Goal: Task Accomplishment & Management: Complete application form

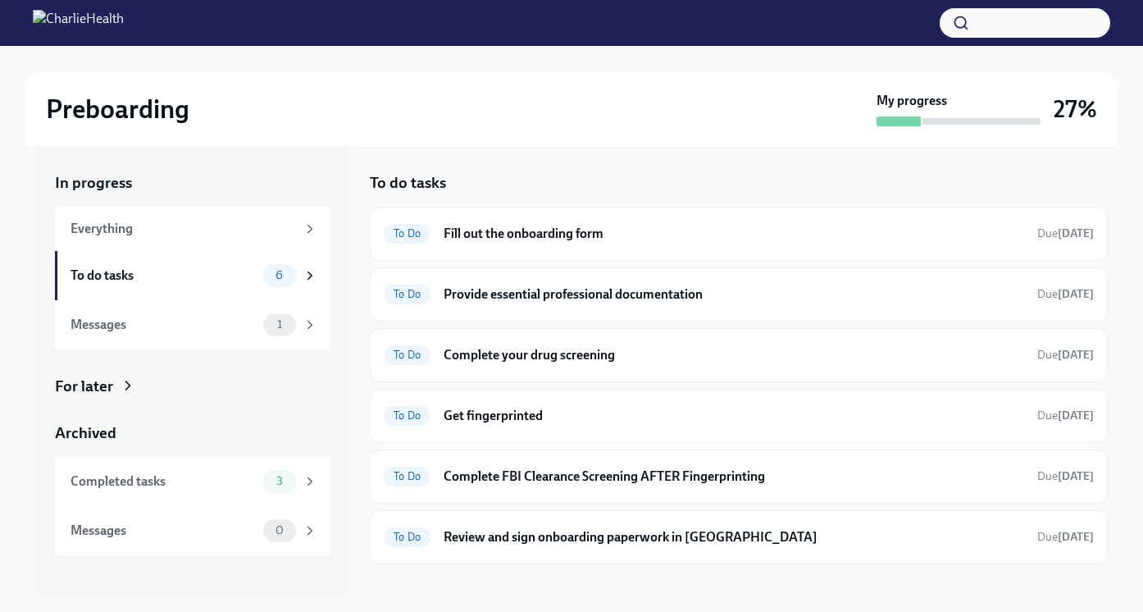
scroll to position [30, 0]
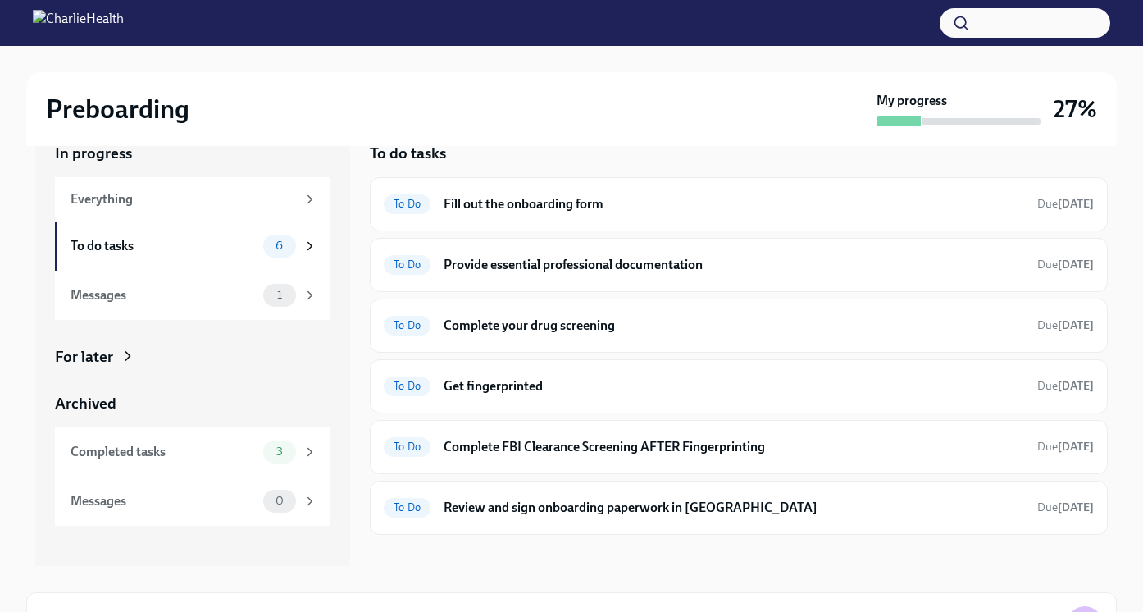
click at [494, 216] on div "To Do Fill out the onboarding form Due [DATE]" at bounding box center [739, 204] width 710 height 26
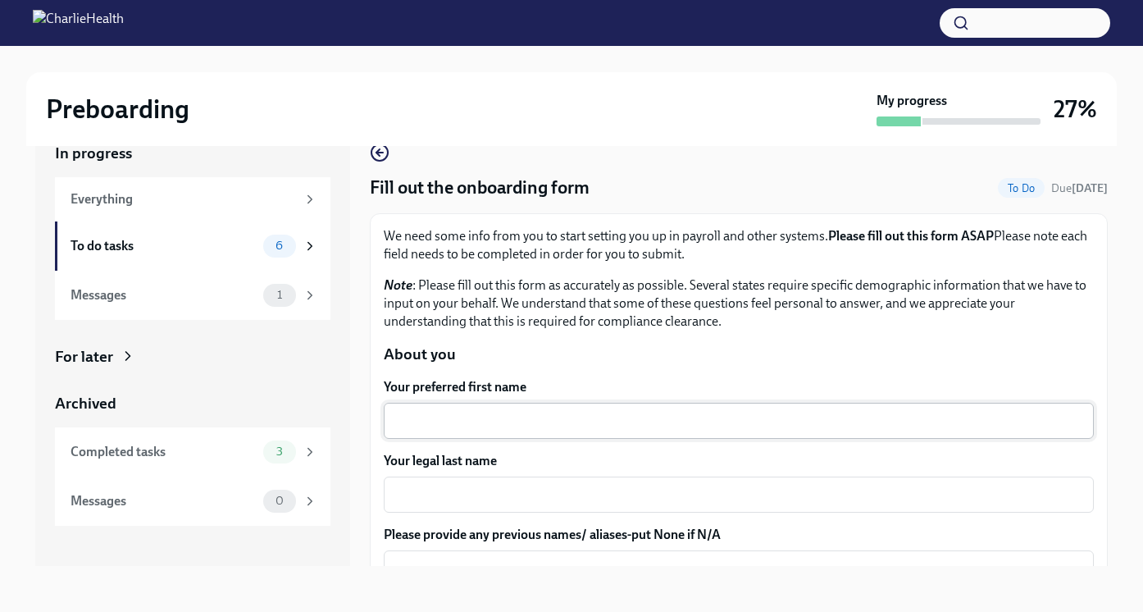
click at [503, 428] on textarea "Your preferred first name" at bounding box center [739, 421] width 691 height 20
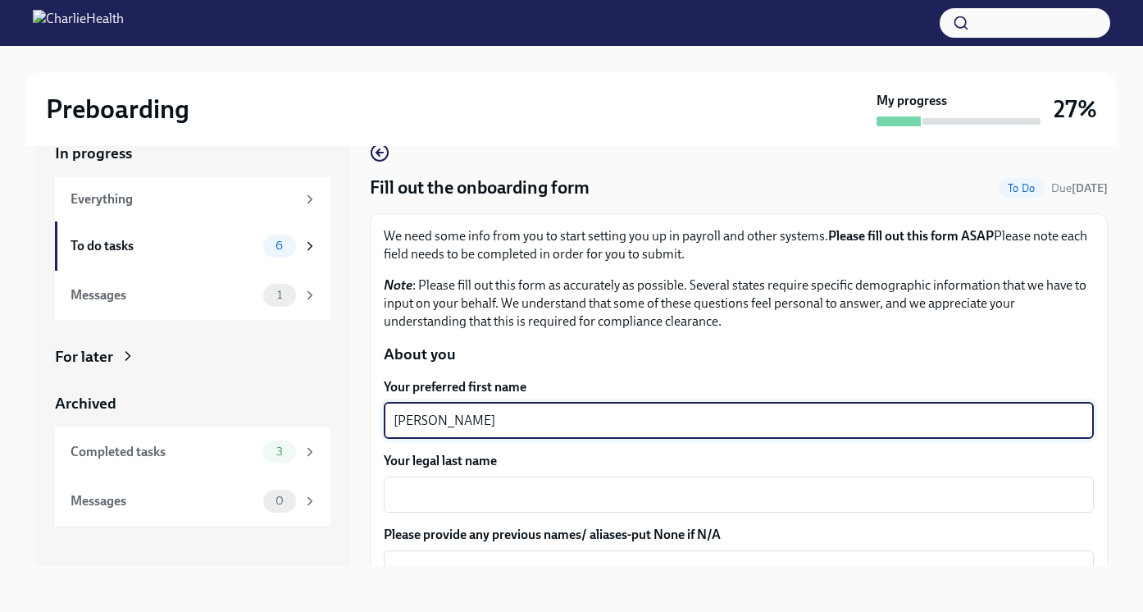
type textarea "[PERSON_NAME]"
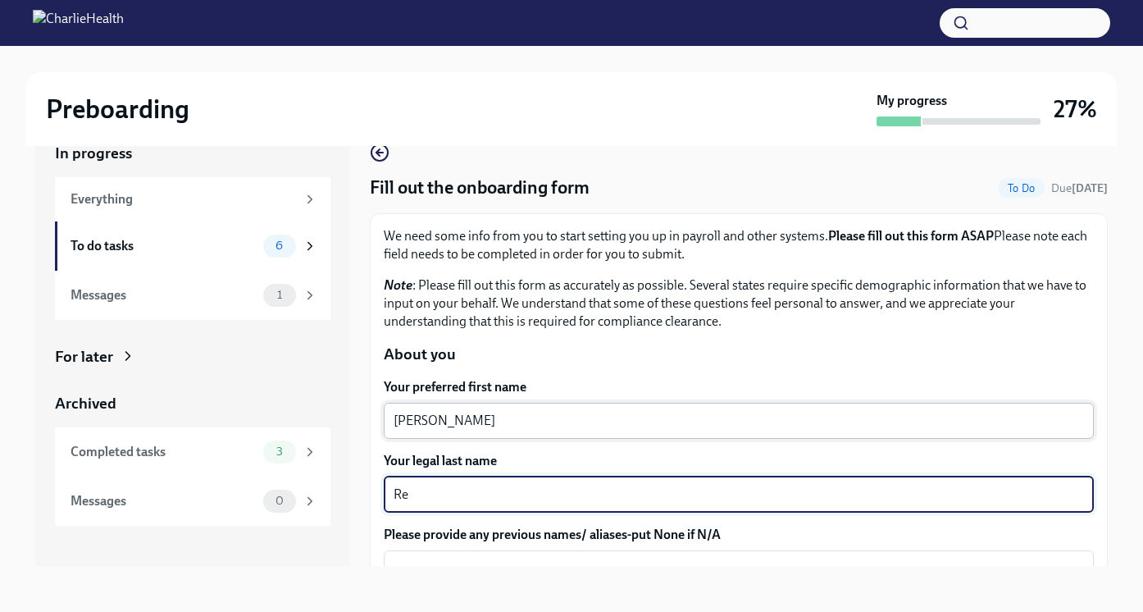
type textarea "R"
type textarea "[PERSON_NAME]"
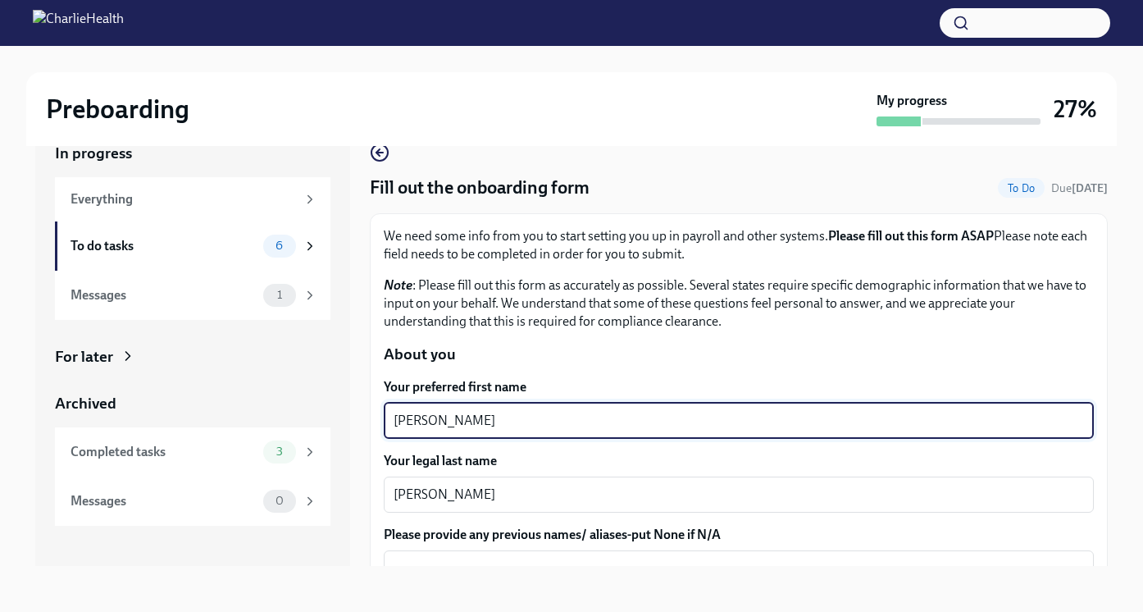
drag, startPoint x: 428, startPoint y: 425, endPoint x: 670, endPoint y: 425, distance: 242.0
click at [670, 425] on textarea "[PERSON_NAME]" at bounding box center [739, 421] width 691 height 20
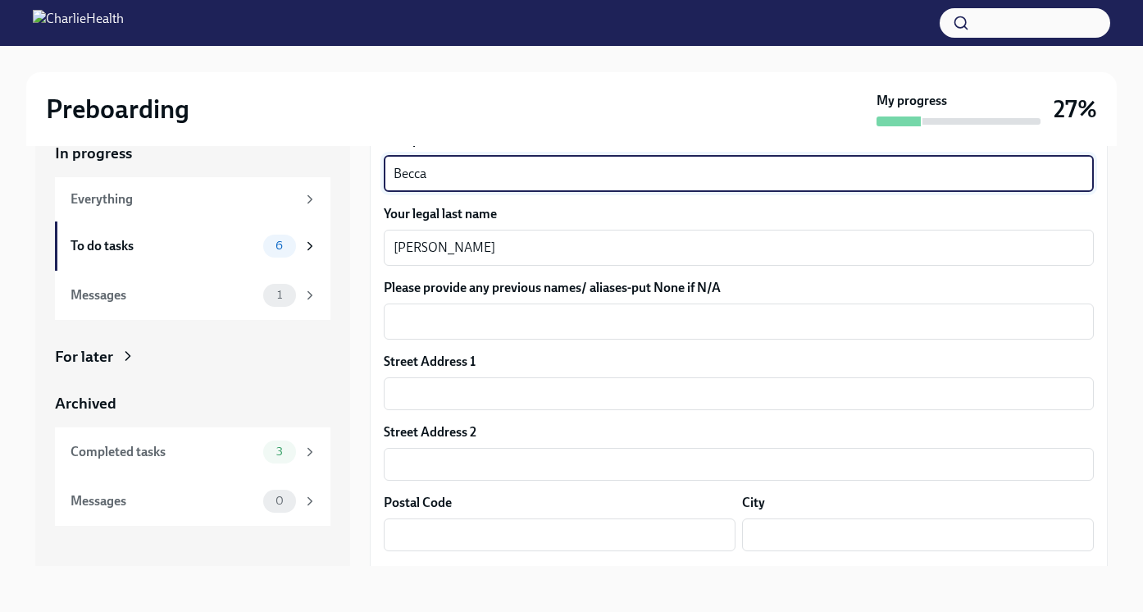
scroll to position [253, 0]
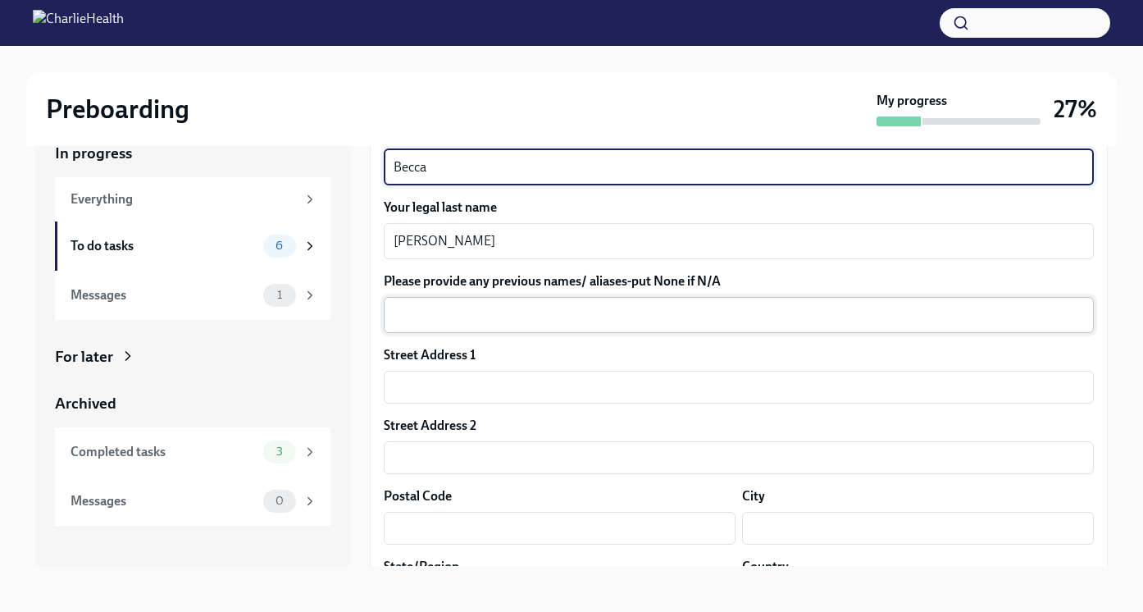
type textarea "Becca"
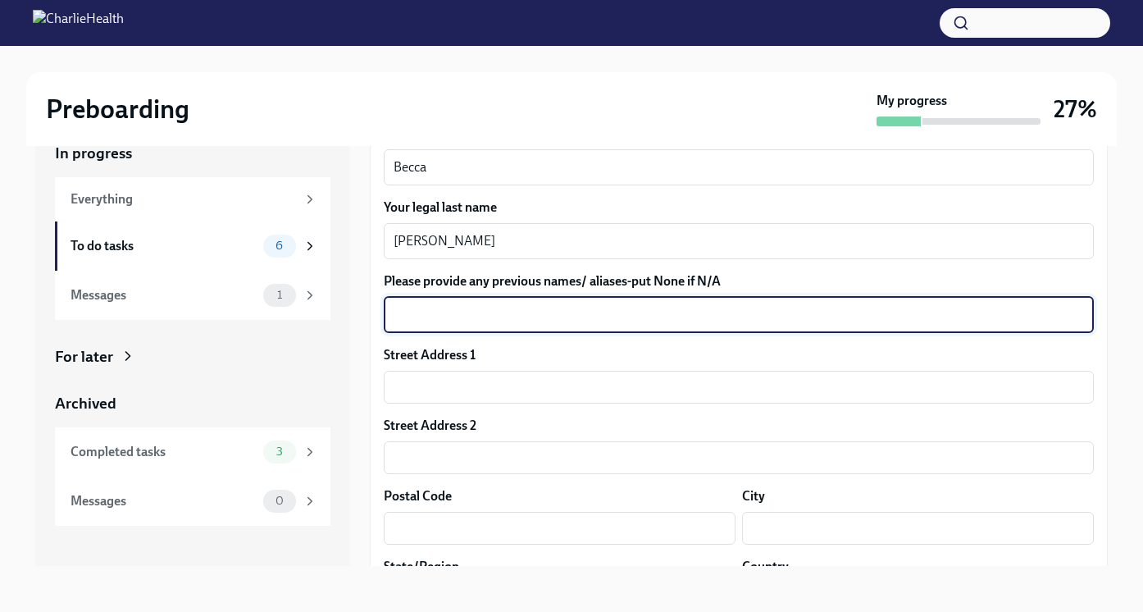
click at [600, 321] on textarea "Please provide any previous names/ aliases-put None if N/A" at bounding box center [739, 315] width 691 height 20
click at [558, 376] on input "text" at bounding box center [739, 387] width 710 height 33
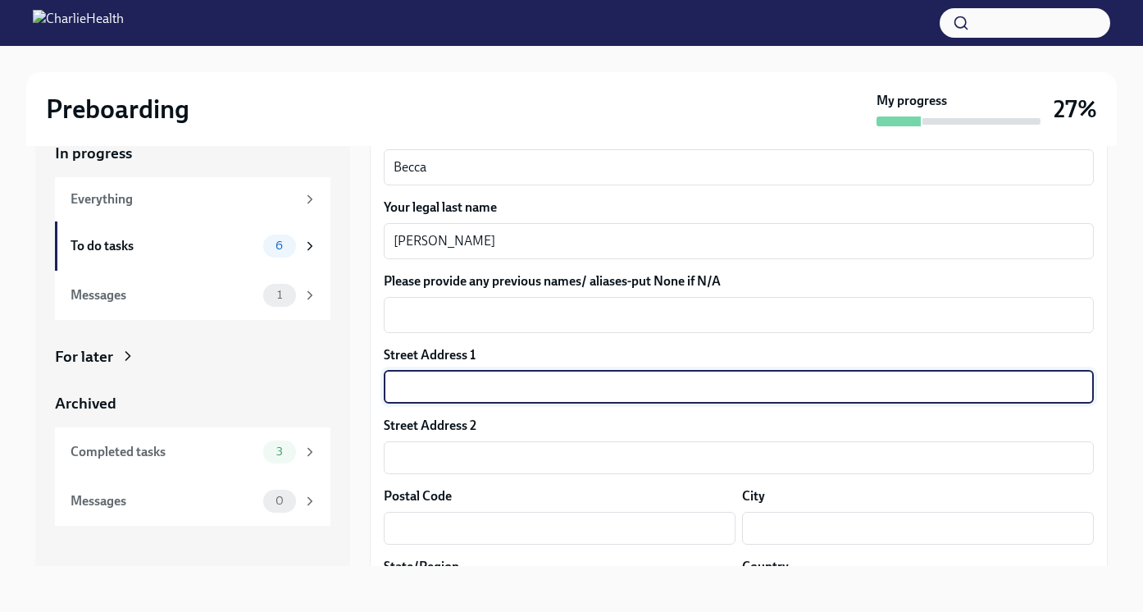
type input "[US_STATE] 15"
type input "[STREET_ADDRESS][PERSON_NAME]"
type input "06515"
type input "[GEOGRAPHIC_DATA]"
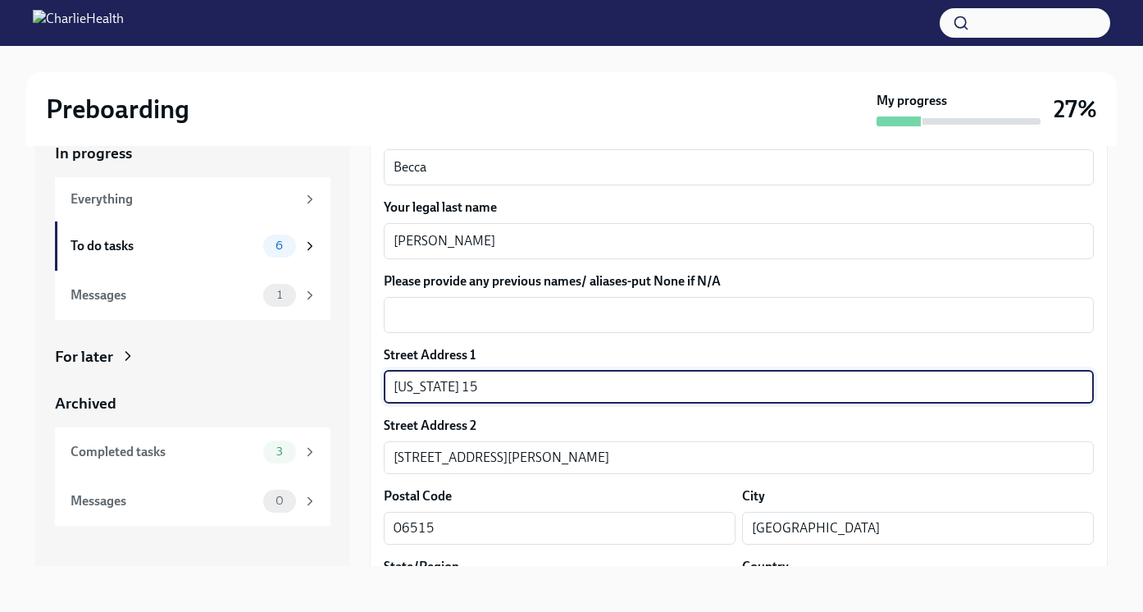
type input "CT"
type input "US"
click at [517, 397] on input "[US_STATE] 15" at bounding box center [739, 387] width 710 height 33
drag, startPoint x: 518, startPoint y: 395, endPoint x: 300, endPoint y: 390, distance: 218.2
click at [300, 390] on div "In progress Everything To do tasks 6 Messages 1 For later Archived Completed ta…" at bounding box center [571, 341] width 1073 height 450
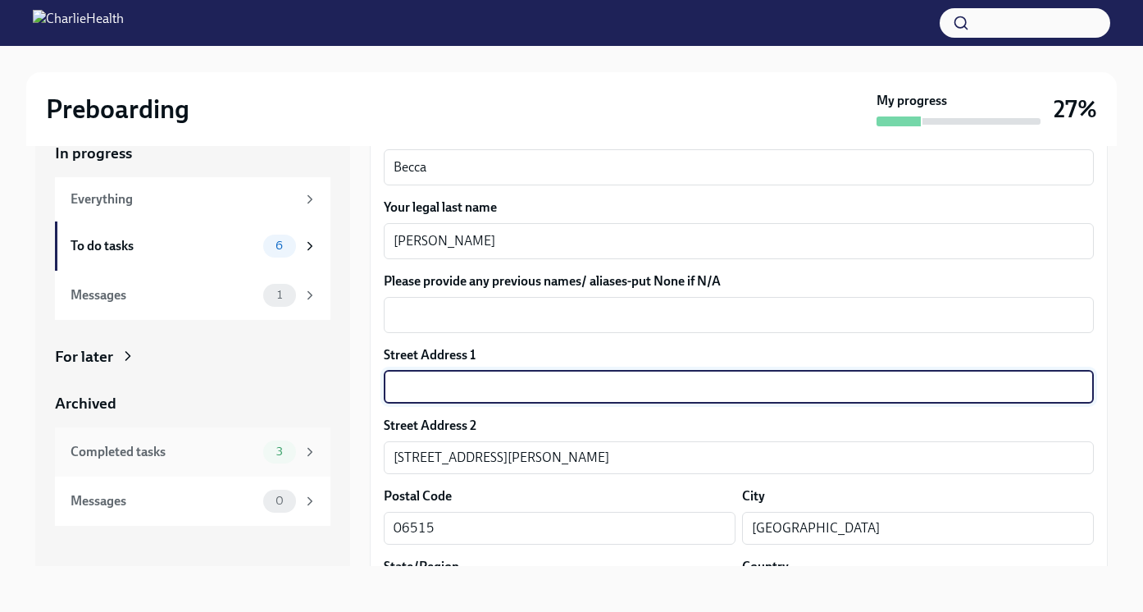
drag, startPoint x: 379, startPoint y: 455, endPoint x: 313, endPoint y: 455, distance: 66.4
click at [313, 455] on div "In progress Everything To do tasks 6 Messages 1 For later Archived Completed ta…" at bounding box center [571, 341] width 1073 height 450
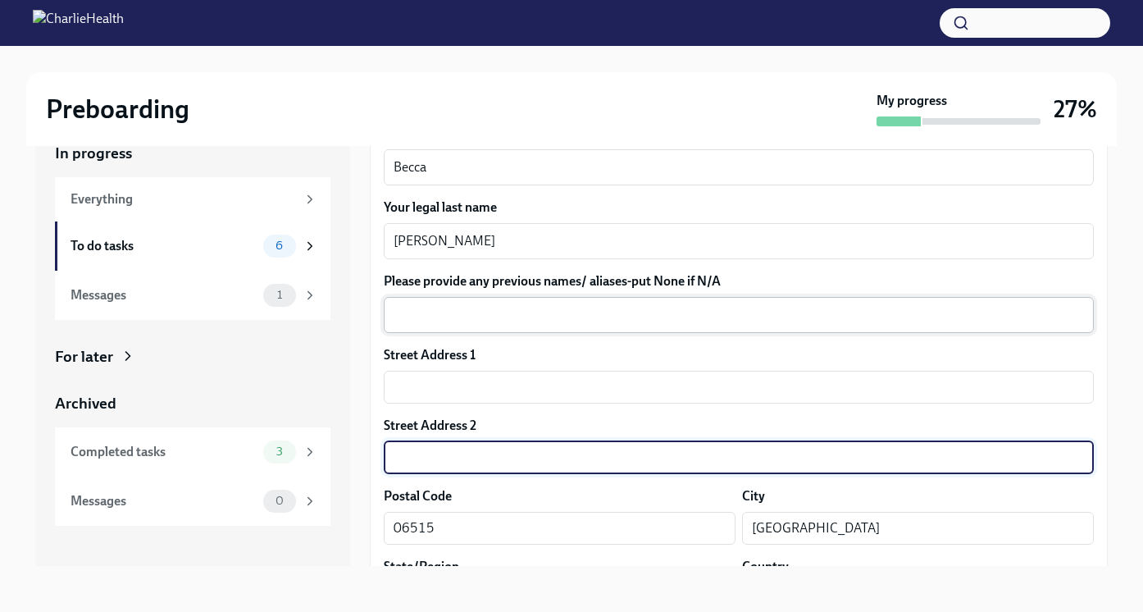
click at [438, 317] on textarea "Please provide any previous names/ aliases-put None if N/A" at bounding box center [739, 315] width 691 height 20
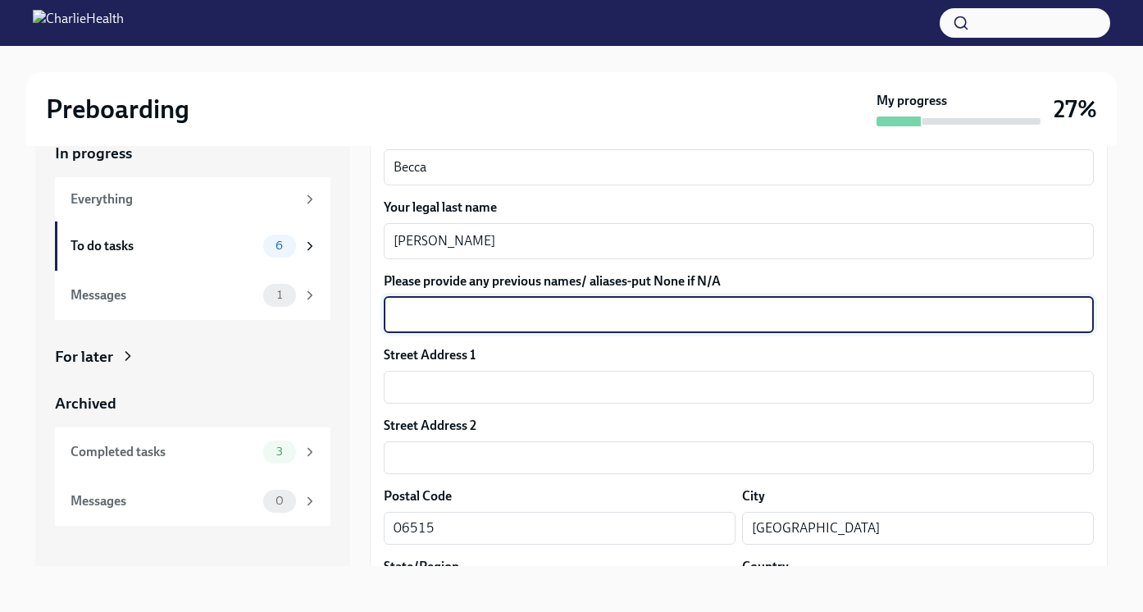
paste textarea "[STREET_ADDRESS][PERSON_NAME]"
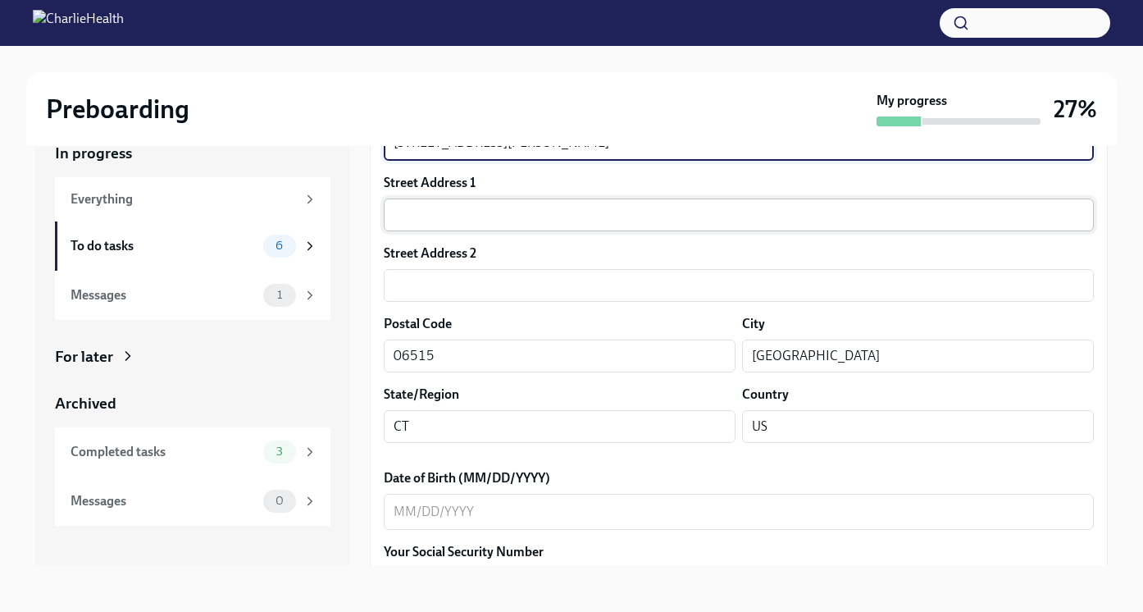
scroll to position [533, 0]
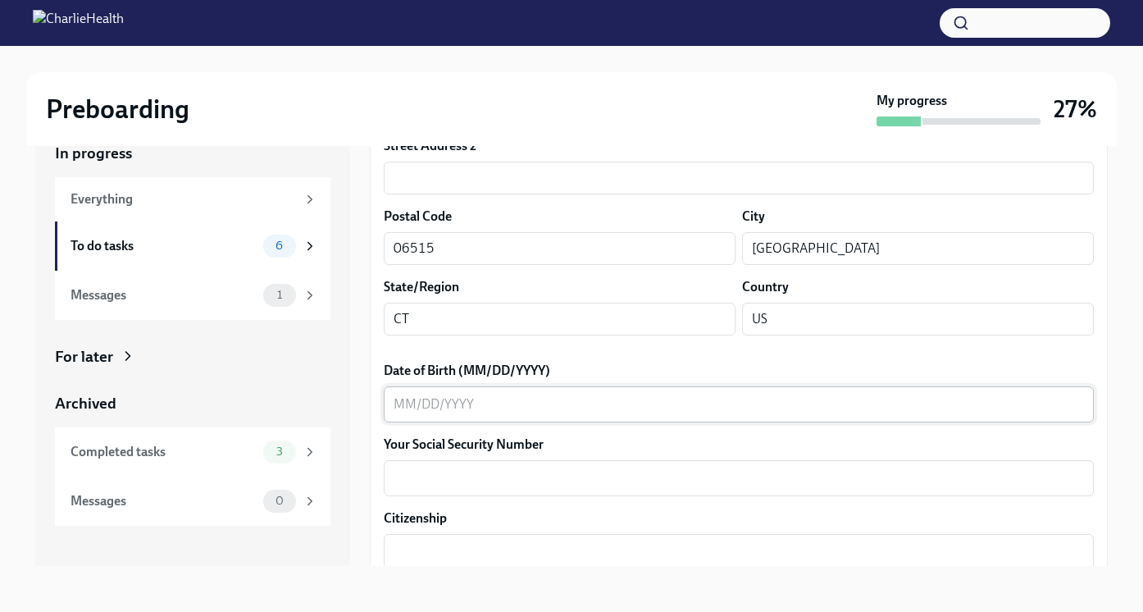
type textarea "[STREET_ADDRESS][PERSON_NAME]"
click at [461, 409] on textarea "Date of Birth (MM/DD/YYYY)" at bounding box center [739, 405] width 691 height 20
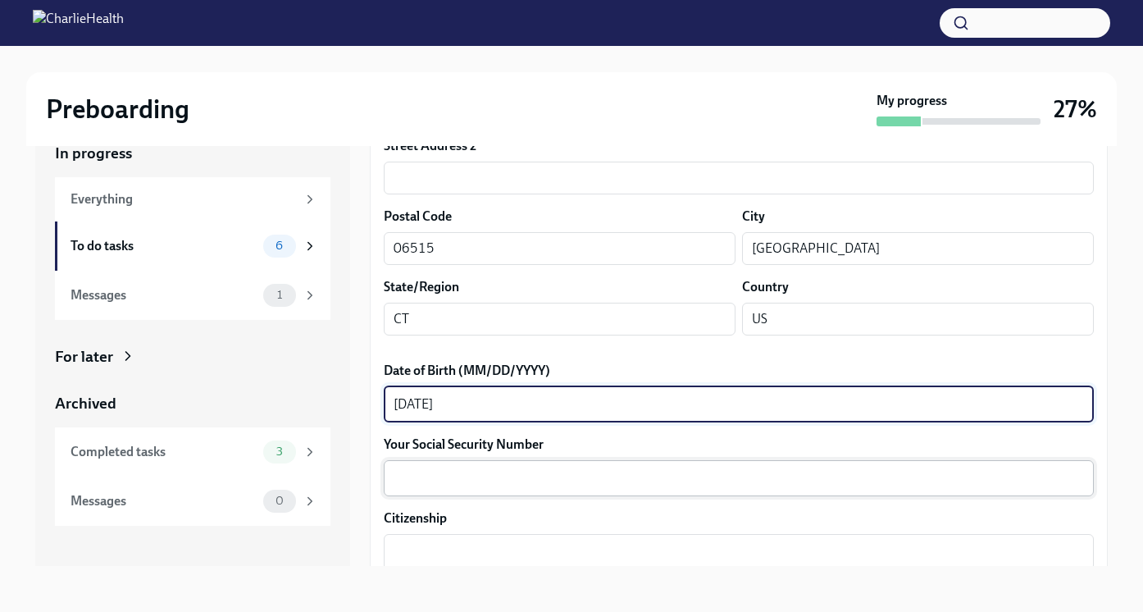
type textarea "[DATE]"
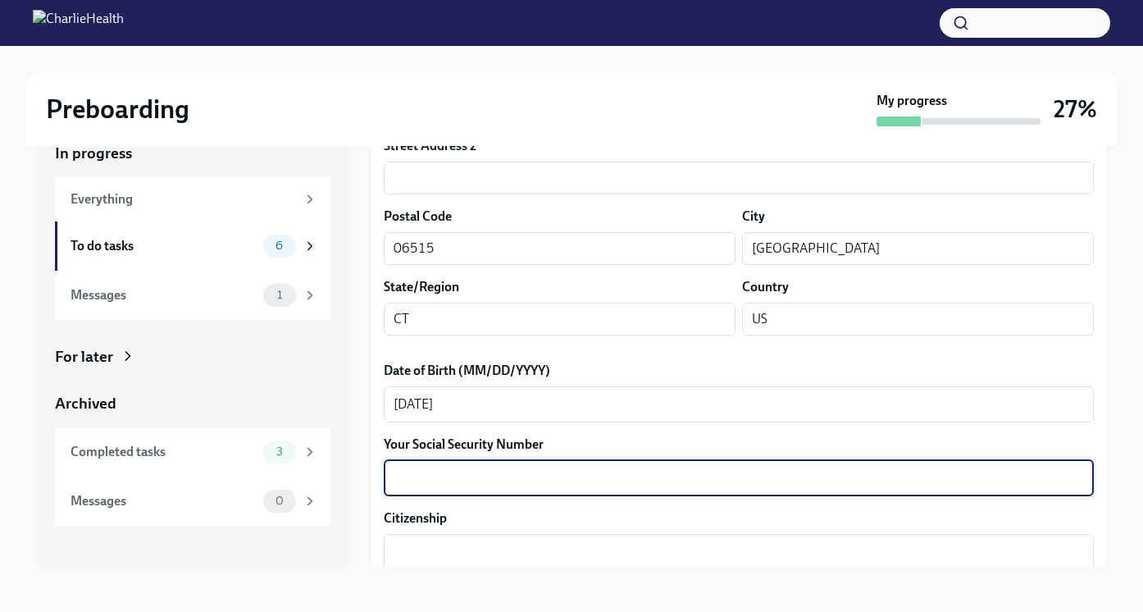
click at [460, 479] on textarea "Your Social Security Number" at bounding box center [739, 478] width 691 height 20
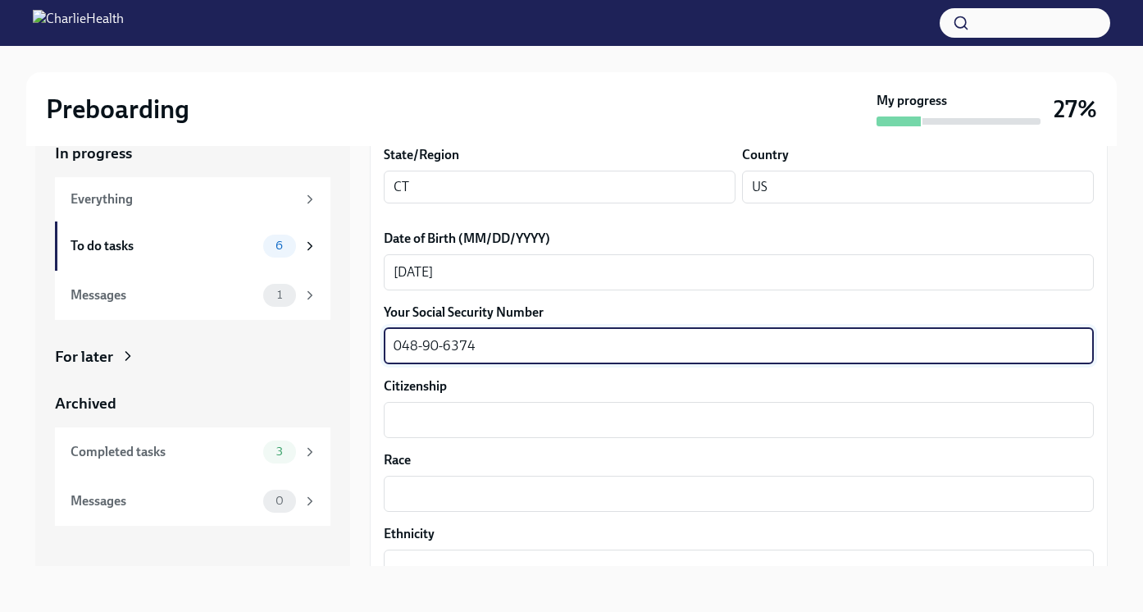
scroll to position [692, 0]
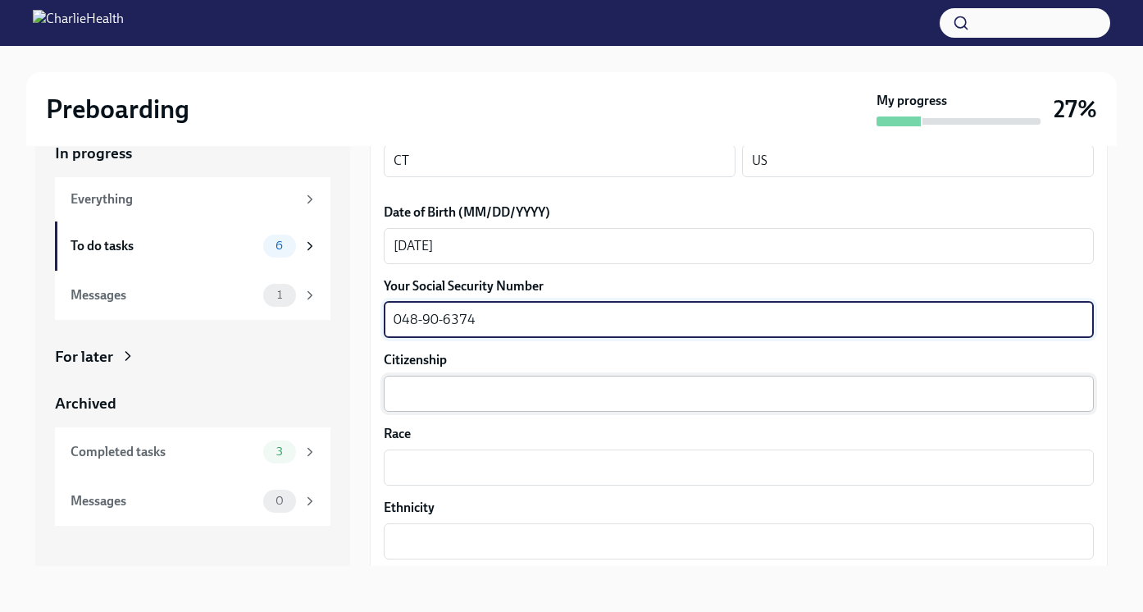
type textarea "048-90-6374"
click at [475, 401] on textarea "Citizenship" at bounding box center [739, 394] width 691 height 20
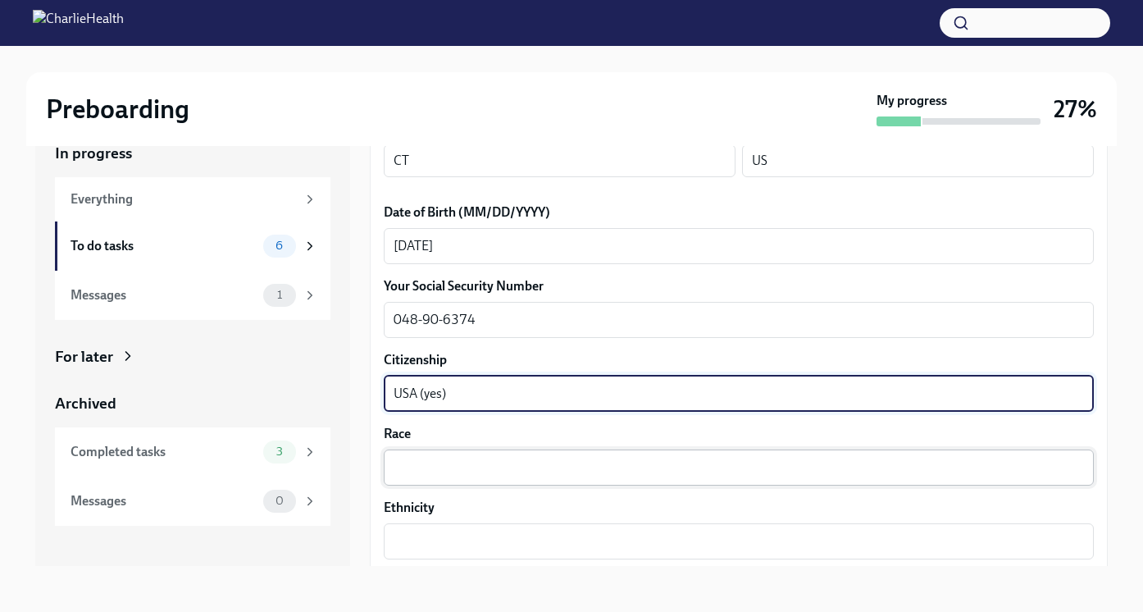
type textarea "USA (yes)"
click at [450, 482] on div "x ​" at bounding box center [739, 468] width 710 height 36
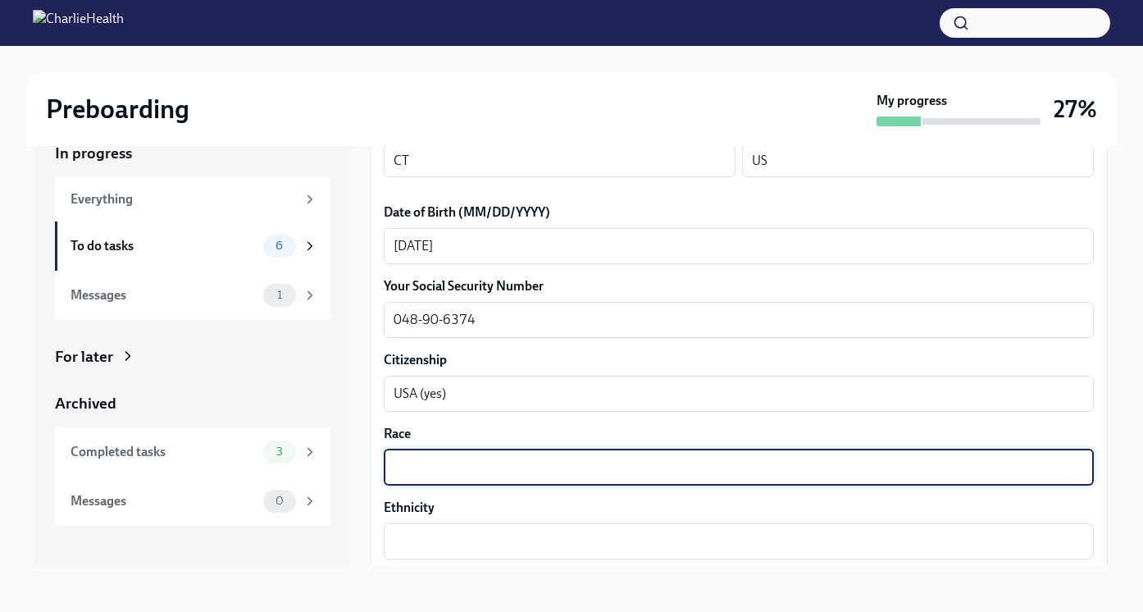
scroll to position [773, 0]
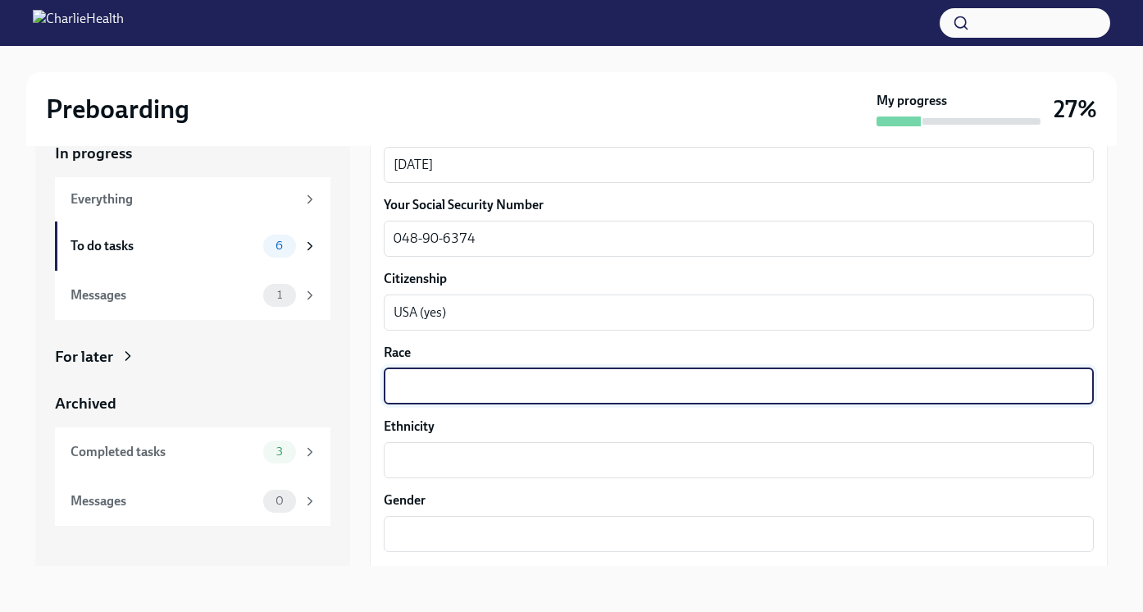
type textarea "W"
type textarea "X"
drag, startPoint x: 463, startPoint y: 385, endPoint x: 325, endPoint y: 377, distance: 138.8
click at [325, 377] on div "In progress Everything To do tasks 6 Messages 1 For later Archived Completed ta…" at bounding box center [571, 341] width 1073 height 450
type textarea "Caucasian"
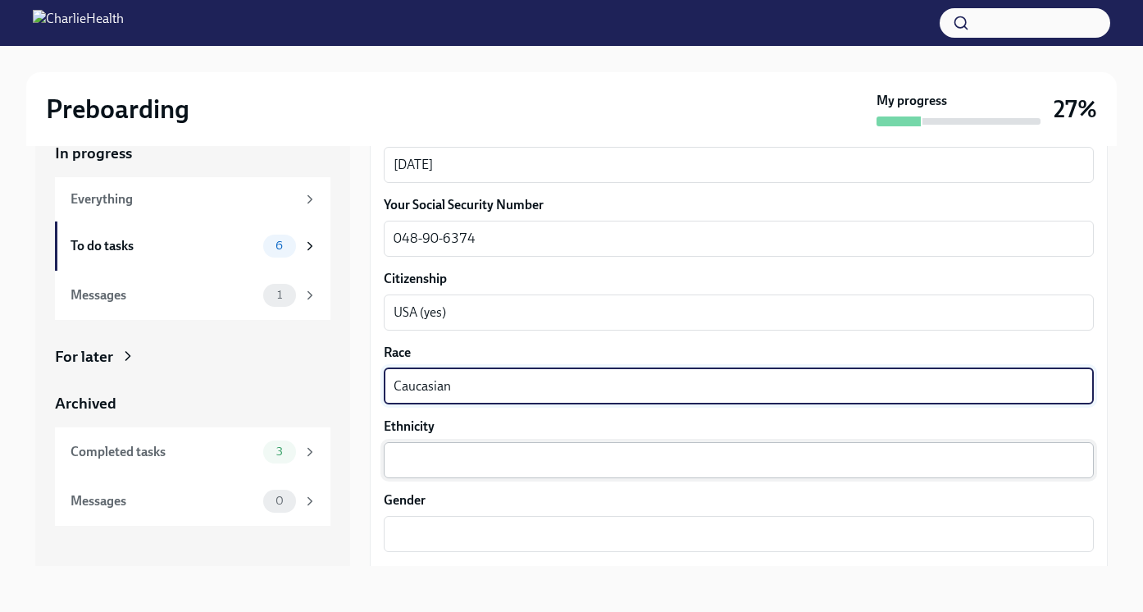
click at [427, 459] on textarea "Ethnicity" at bounding box center [739, 460] width 691 height 20
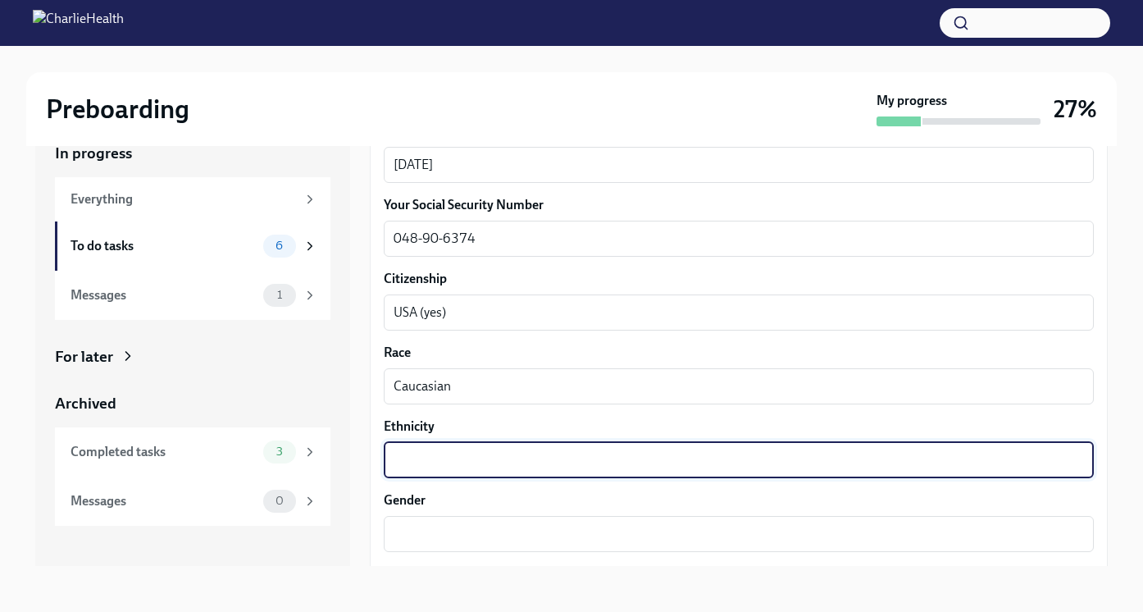
paste textarea "Caucasian"
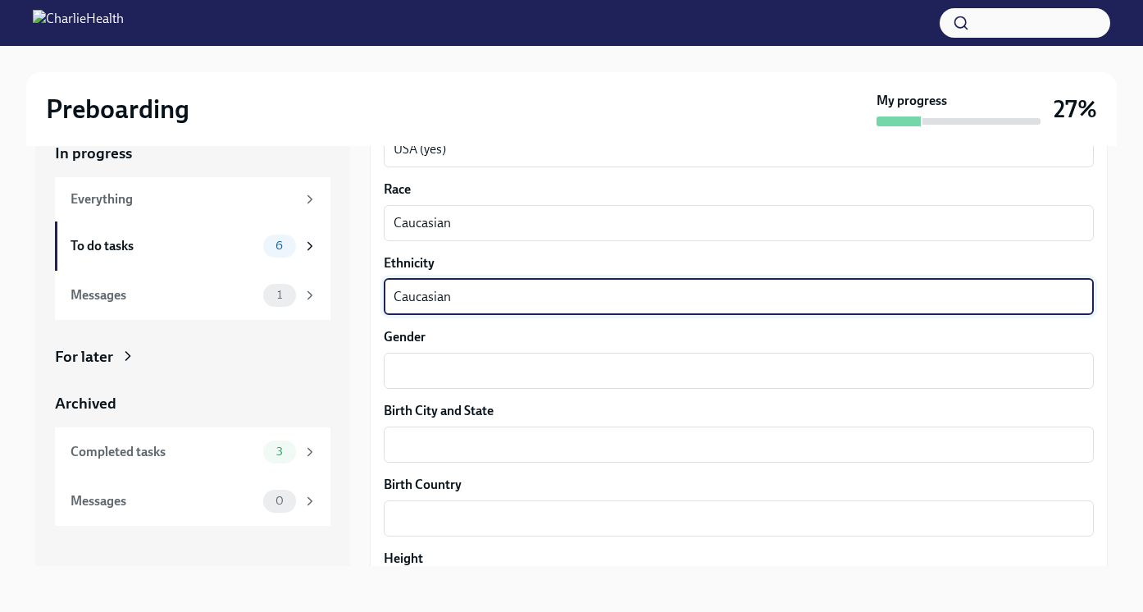
scroll to position [952, 0]
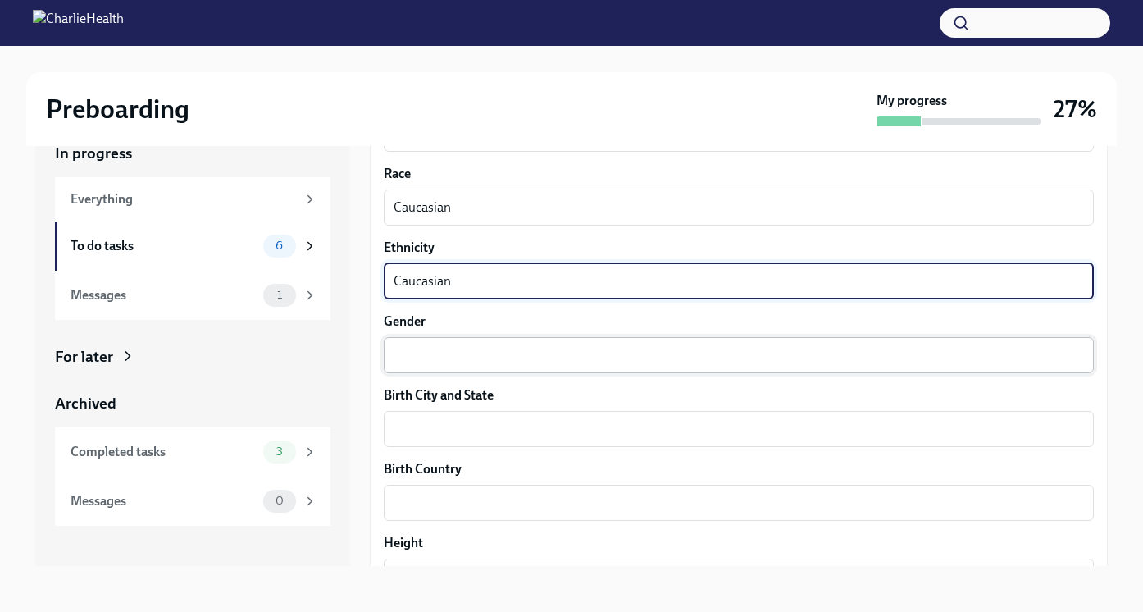
type textarea "Caucasian"
click at [440, 361] on textarea "Gender" at bounding box center [739, 355] width 691 height 20
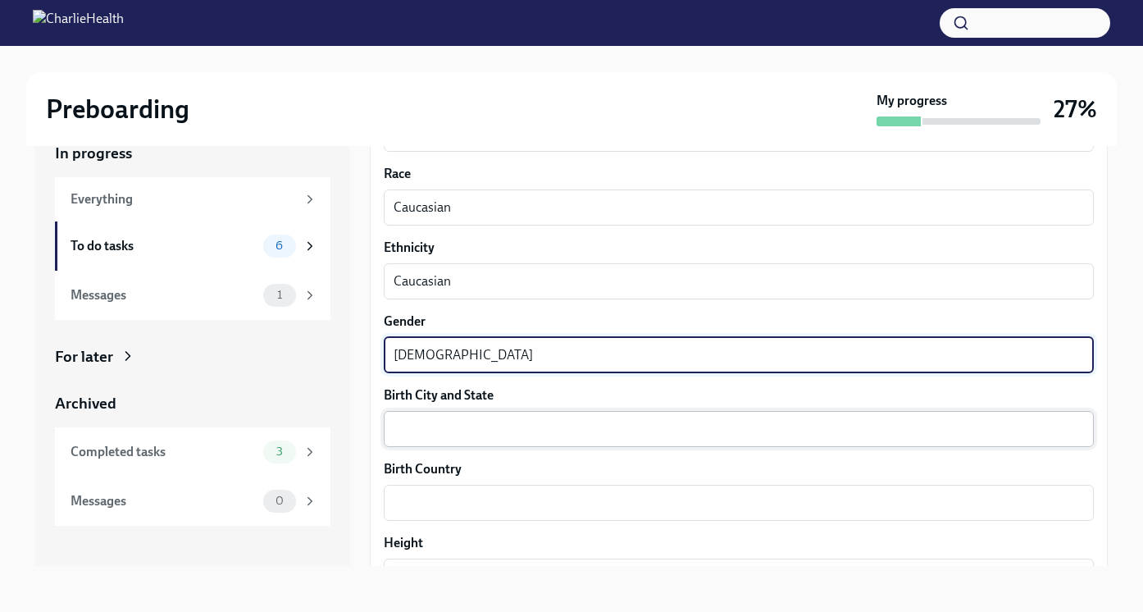
type textarea "[DEMOGRAPHIC_DATA]"
click at [454, 429] on textarea "Birth City and State" at bounding box center [739, 429] width 691 height 20
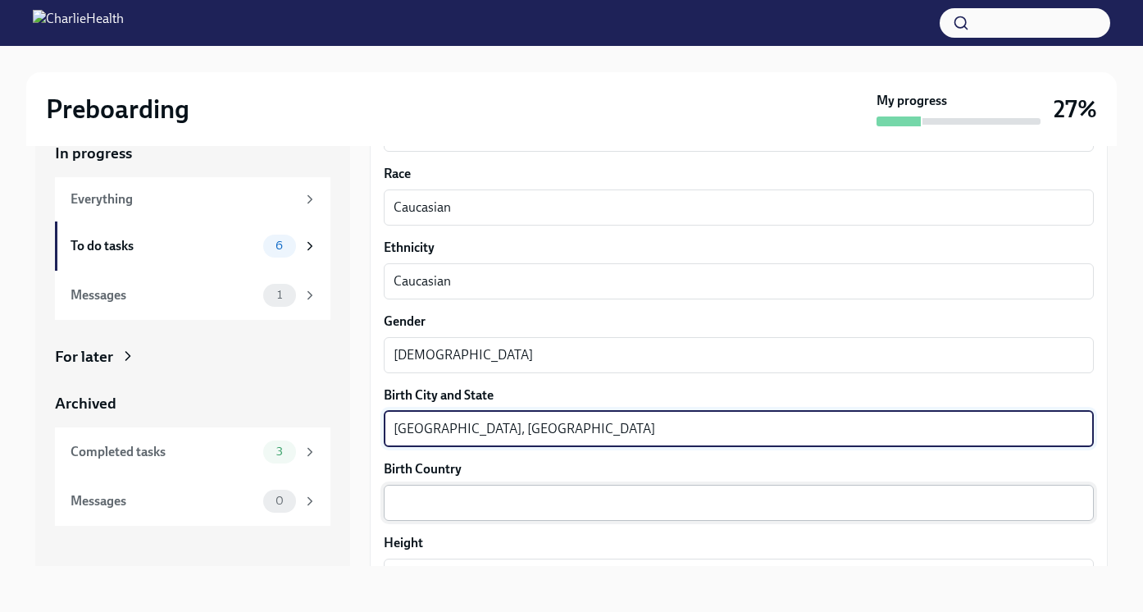
type textarea "[GEOGRAPHIC_DATA], [GEOGRAPHIC_DATA]"
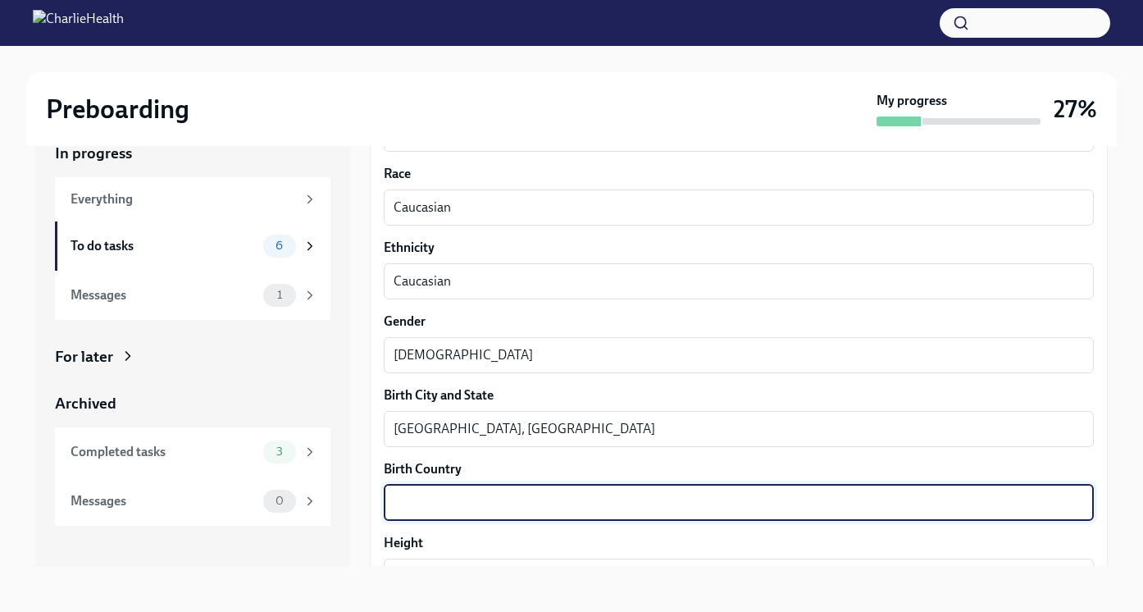
click at [436, 501] on textarea "Birth Country" at bounding box center [739, 503] width 691 height 20
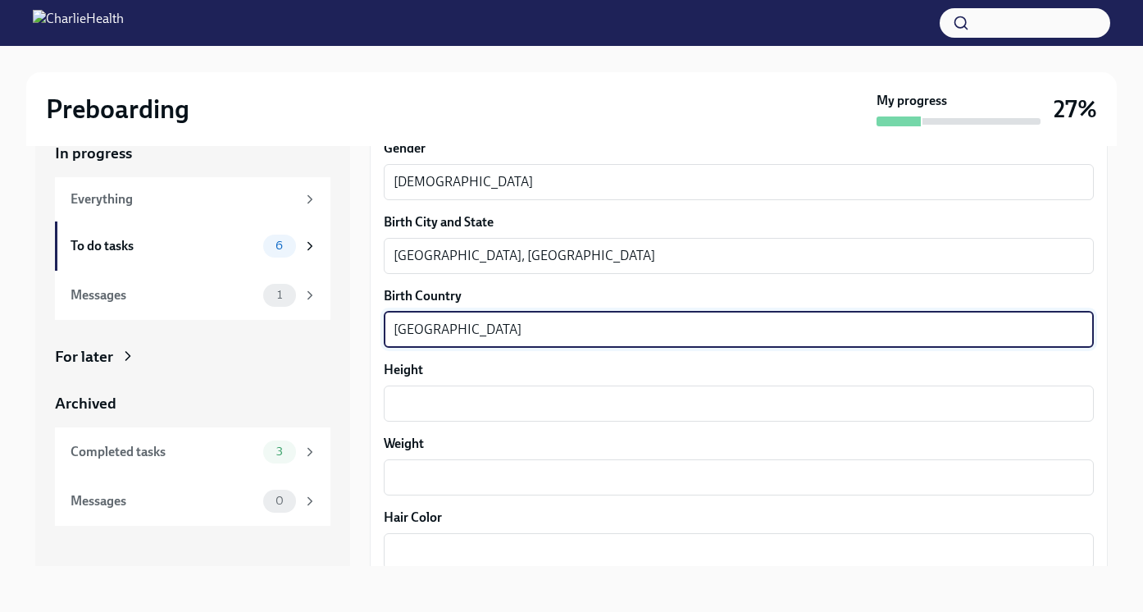
scroll to position [1137, 0]
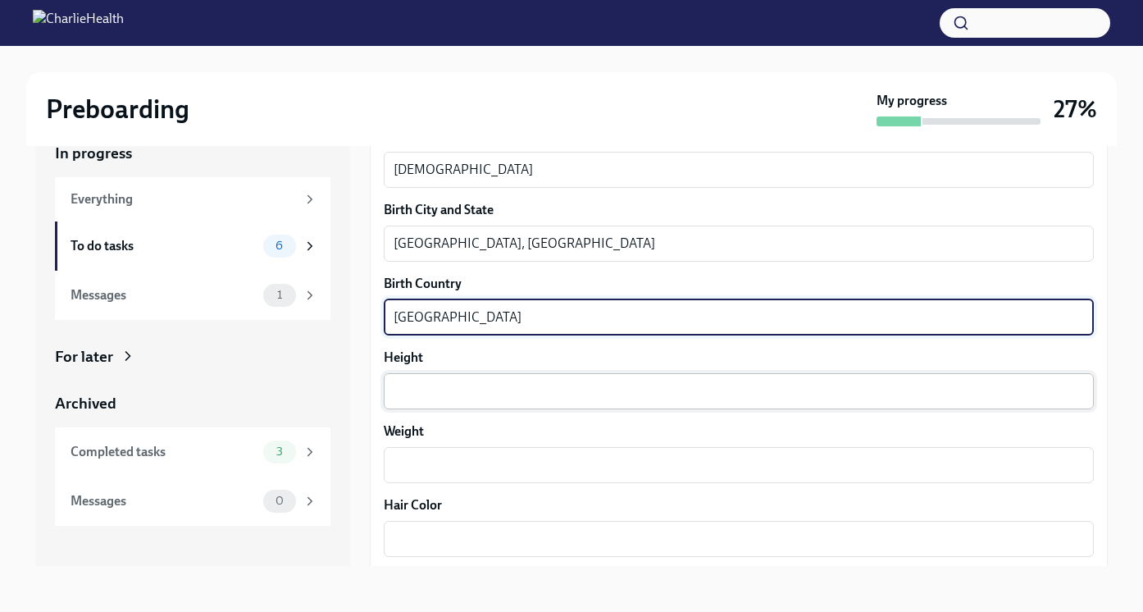
type textarea "[GEOGRAPHIC_DATA]"
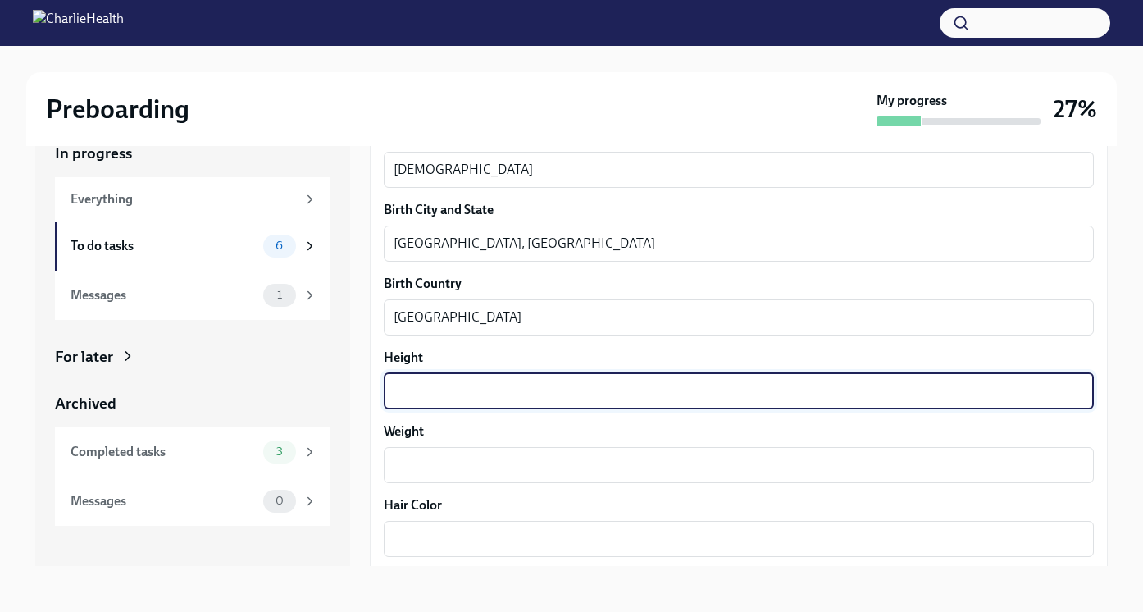
click at [408, 398] on textarea "Height" at bounding box center [739, 391] width 691 height 20
type textarea "5'1""
click at [408, 468] on textarea "Weight" at bounding box center [739, 465] width 691 height 20
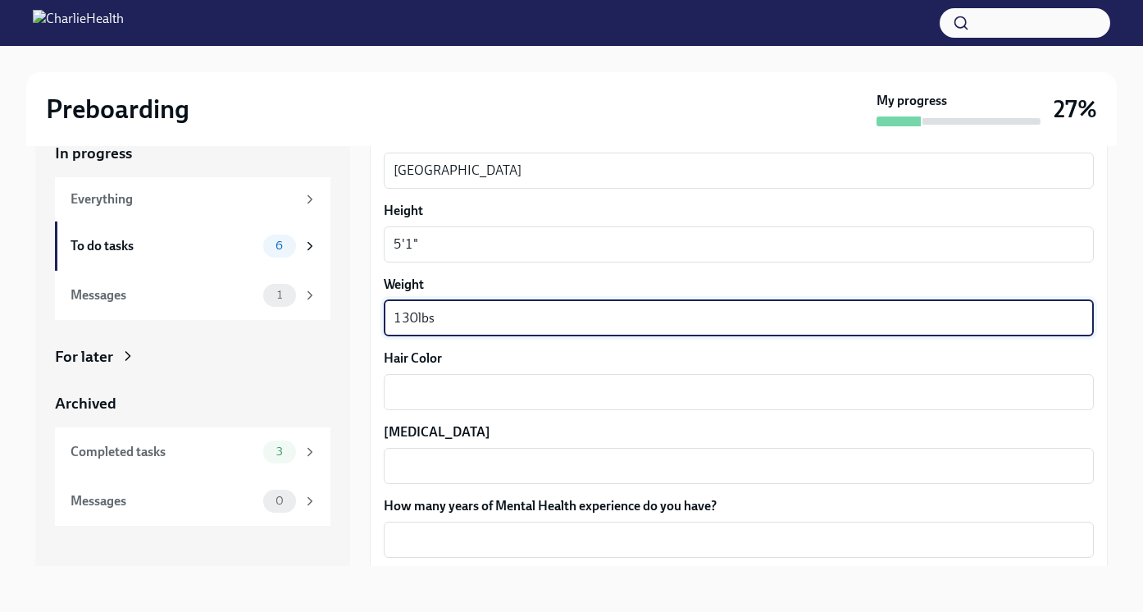
scroll to position [1308, 0]
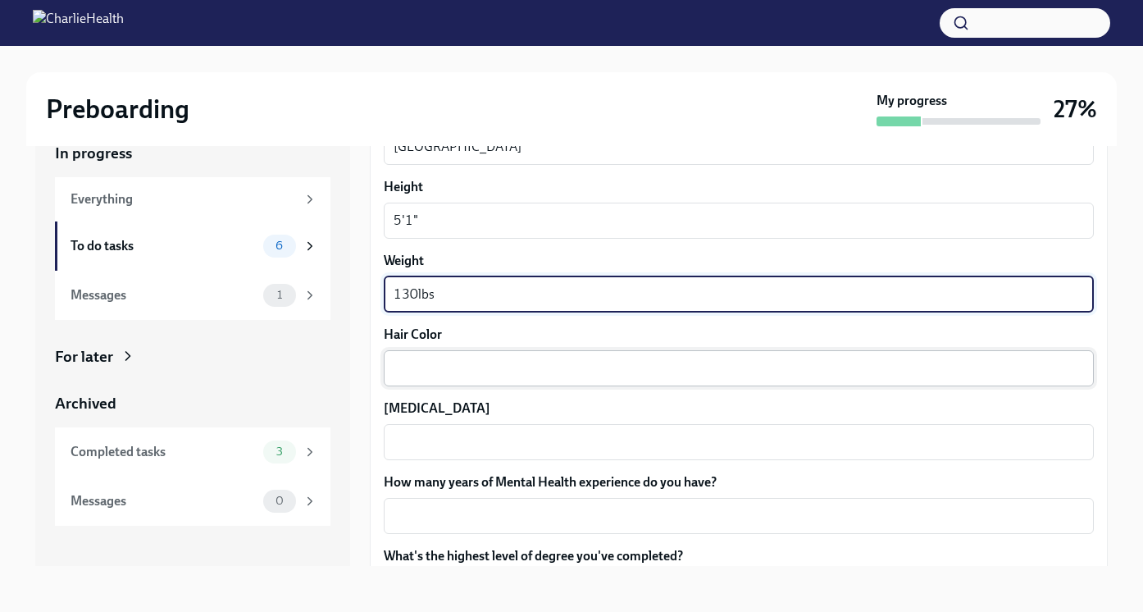
type textarea "130lbs"
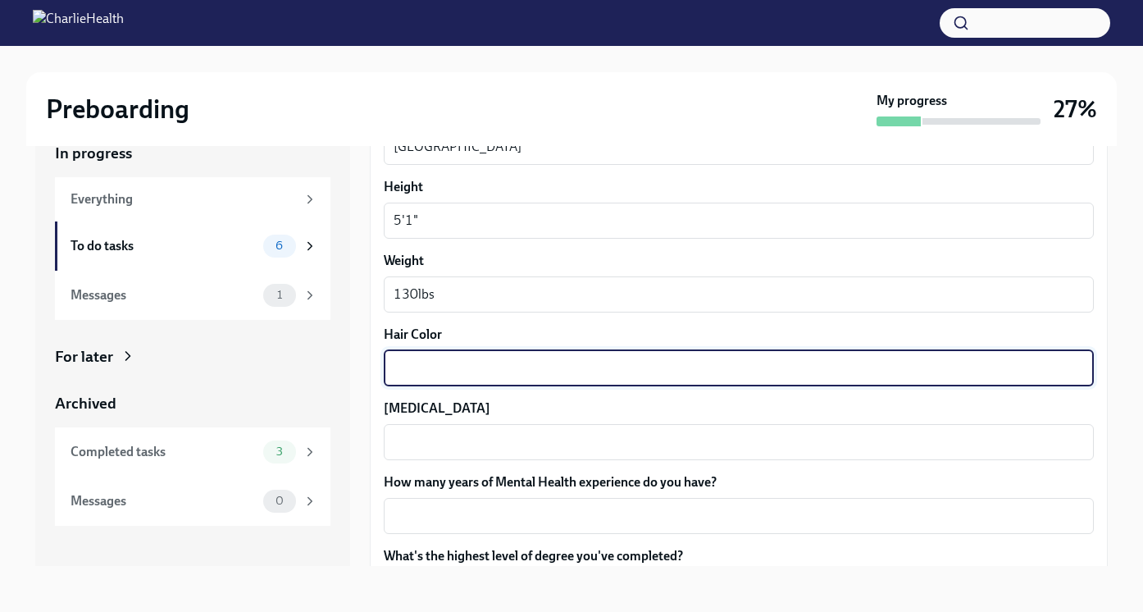
click at [425, 361] on textarea "Hair Color" at bounding box center [739, 368] width 691 height 20
type textarea "Black"
click at [429, 437] on textarea "[MEDICAL_DATA]" at bounding box center [739, 442] width 691 height 20
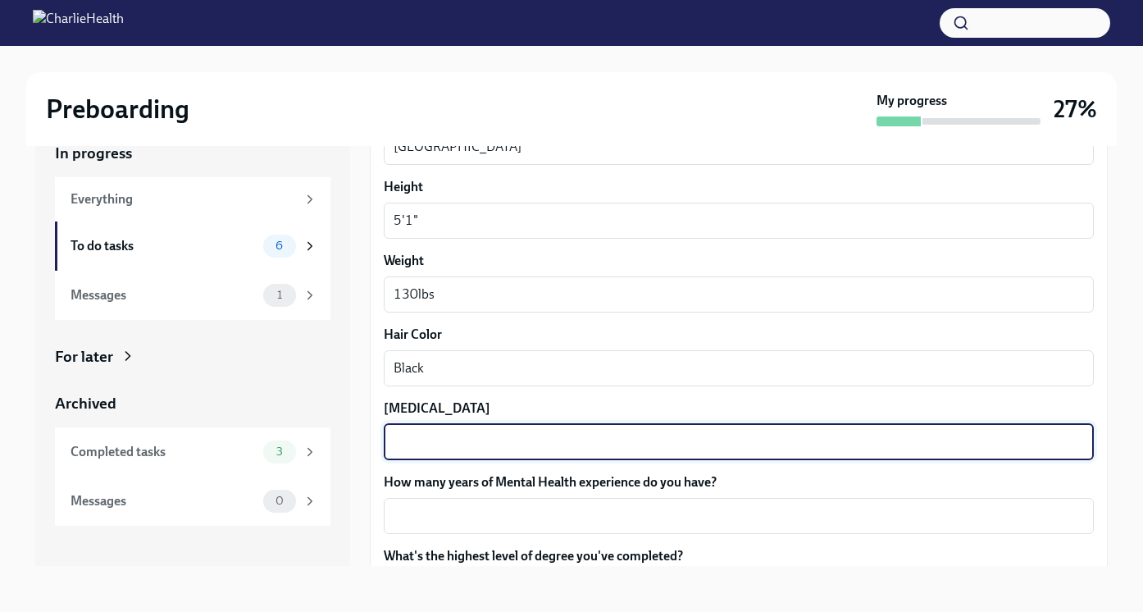
type textarea "B"
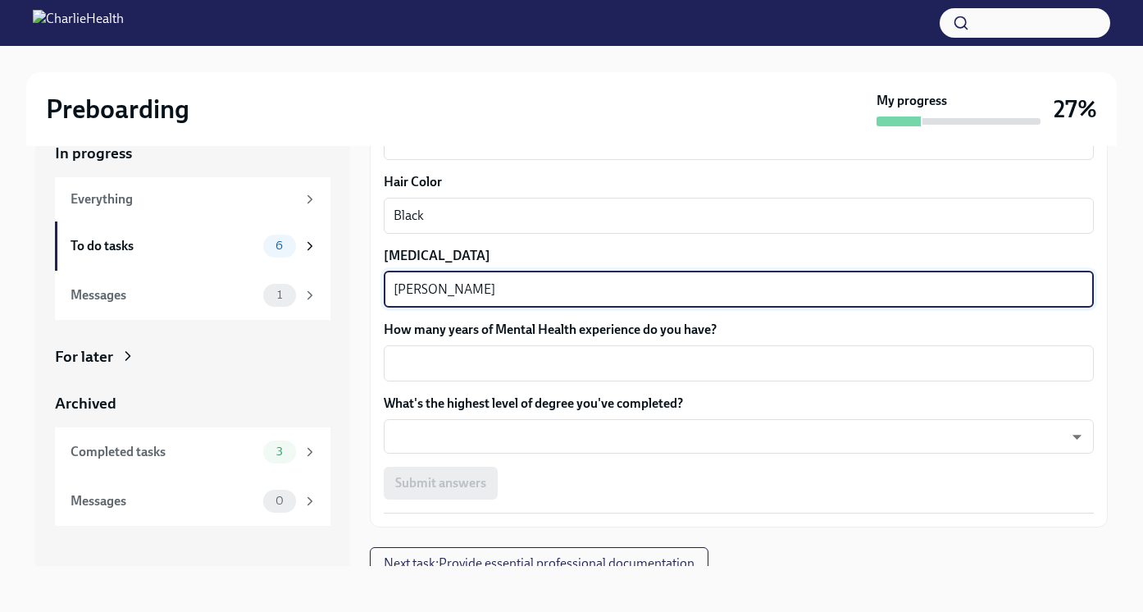
scroll to position [1474, 0]
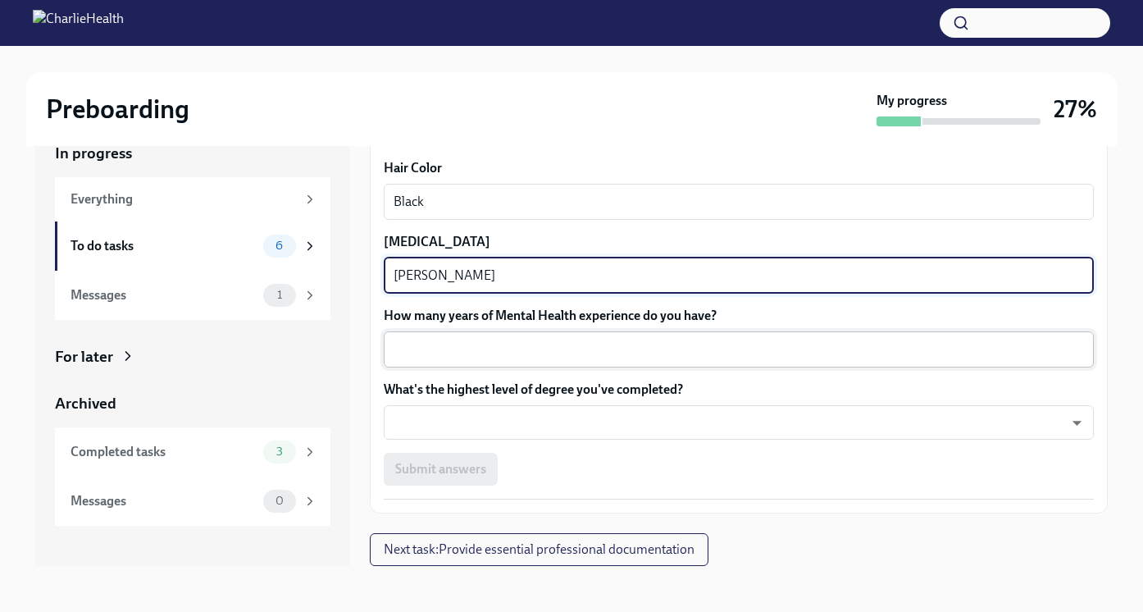
type textarea "[PERSON_NAME]"
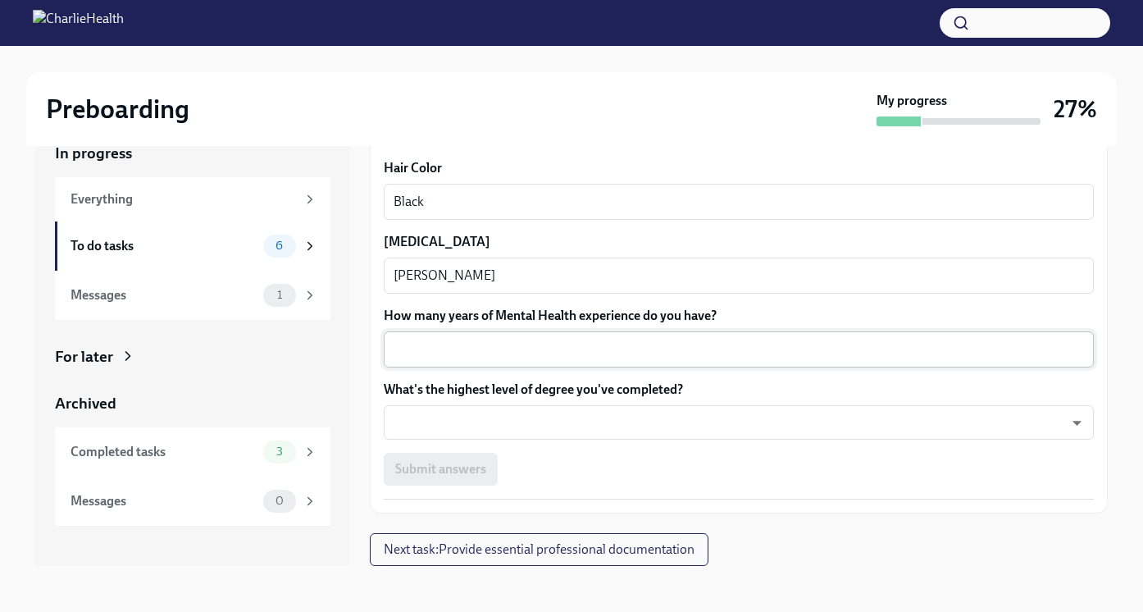
click at [491, 367] on div "x ​" at bounding box center [739, 349] width 710 height 36
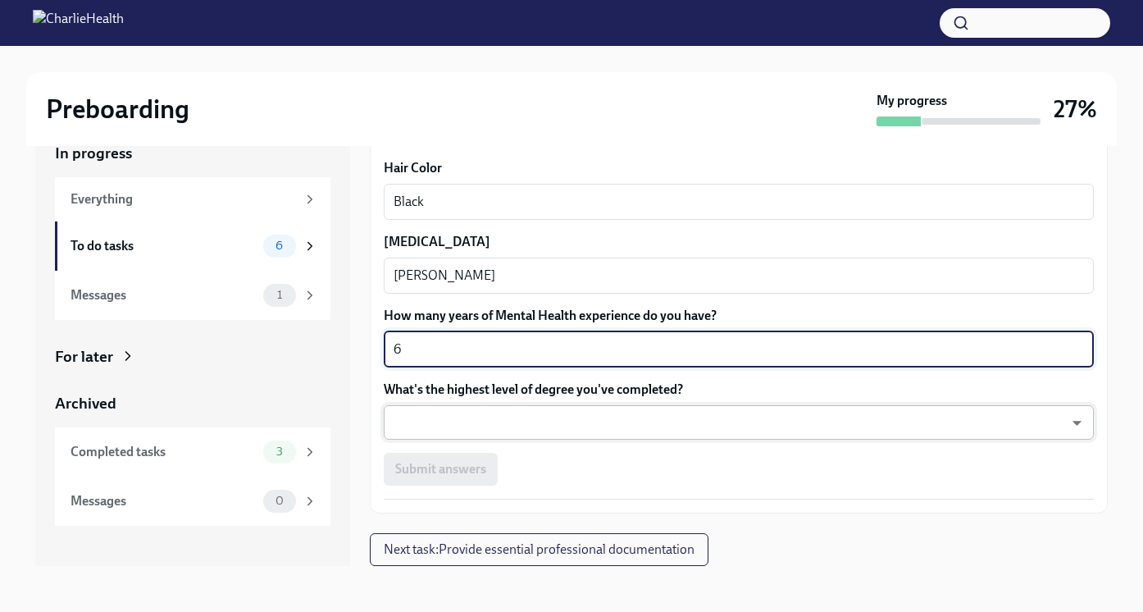
type textarea "6"
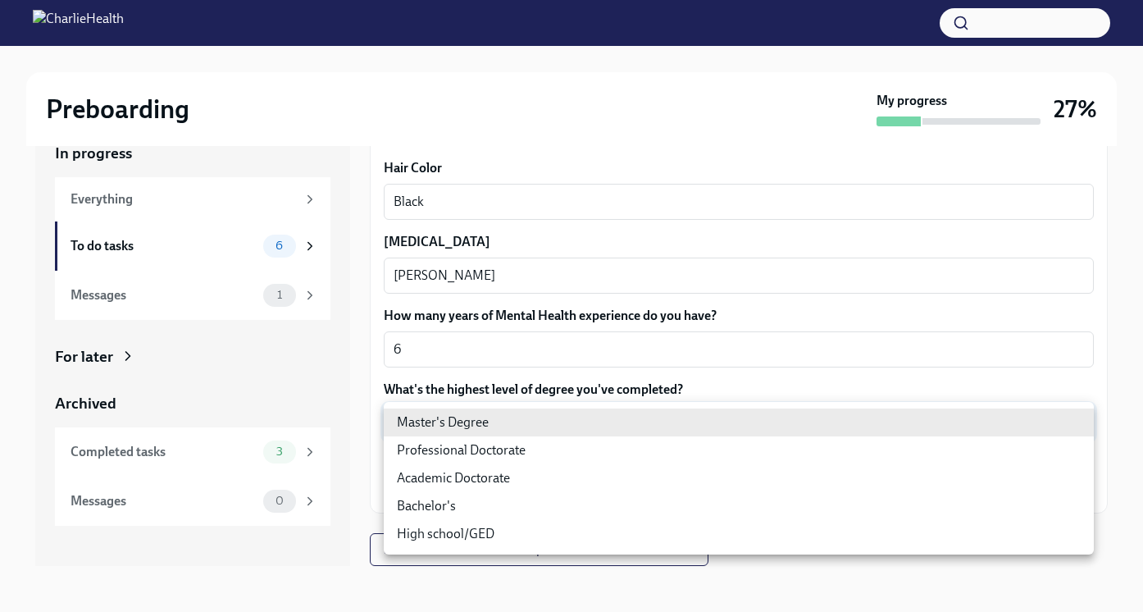
click at [486, 430] on body "Preboarding My progress 27% In progress Everything To do tasks 6 Messages 1 For…" at bounding box center [571, 290] width 1143 height 641
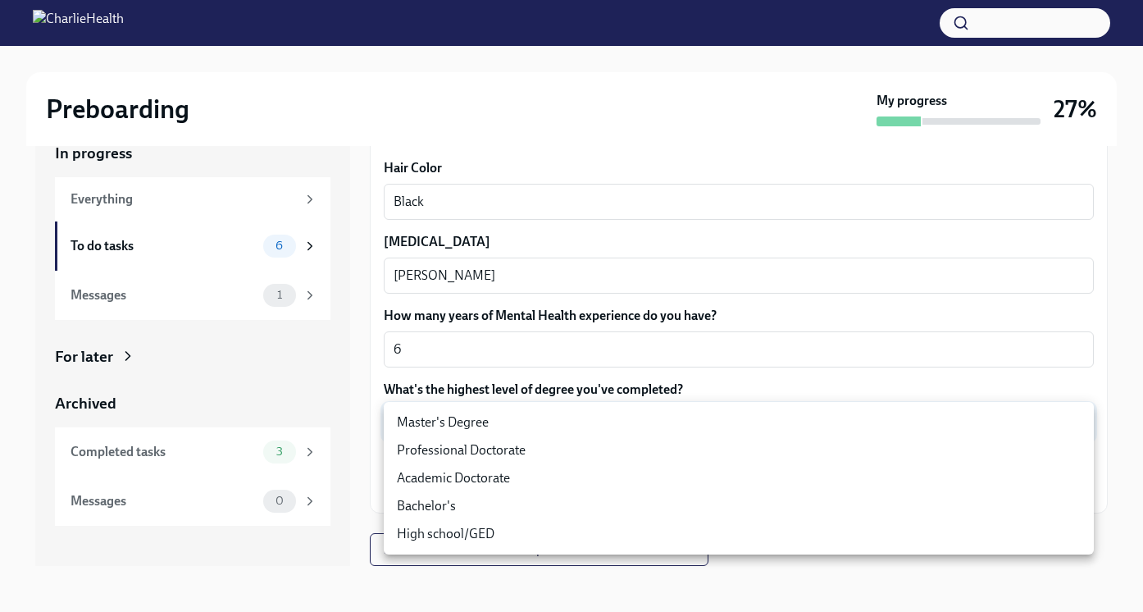
click at [498, 427] on li "Master's Degree" at bounding box center [739, 423] width 710 height 28
type input "2vBr-ghkD"
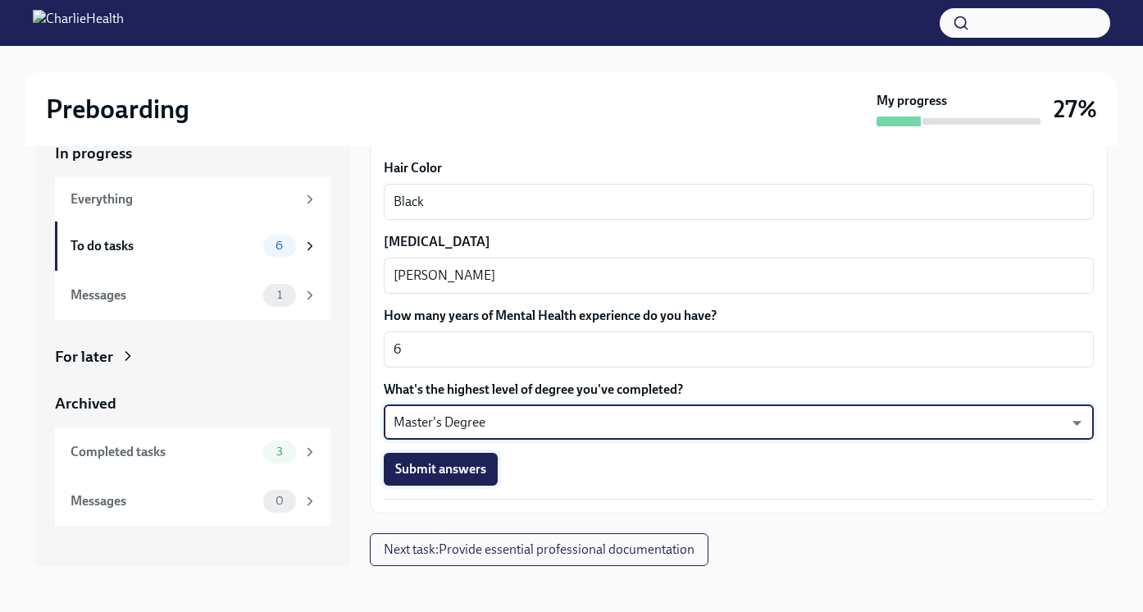
click at [471, 471] on span "Submit answers" at bounding box center [440, 469] width 91 height 16
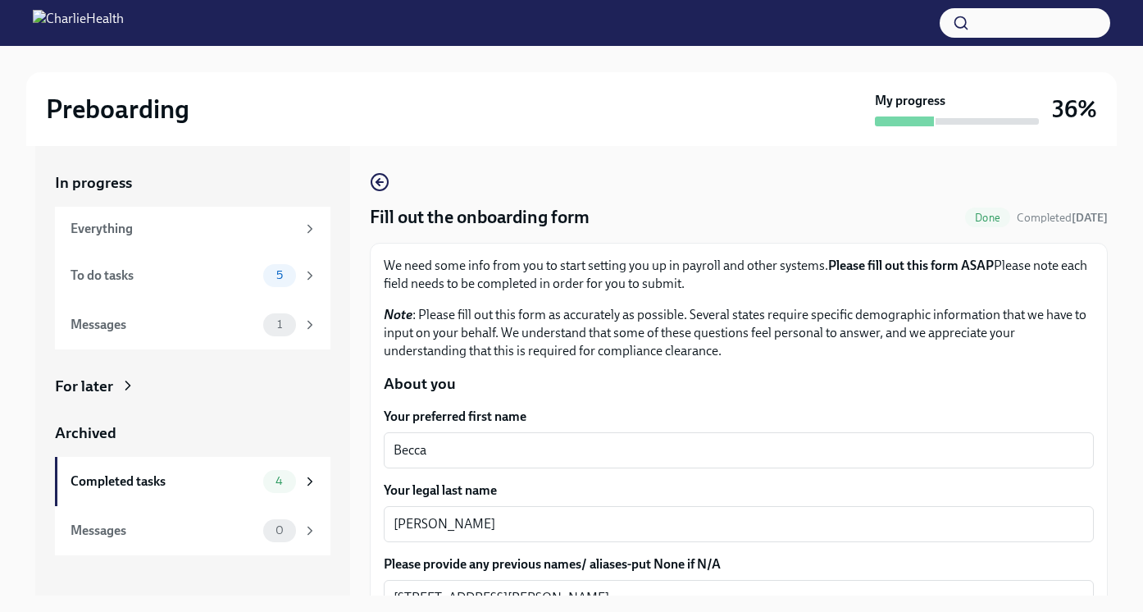
scroll to position [44, 0]
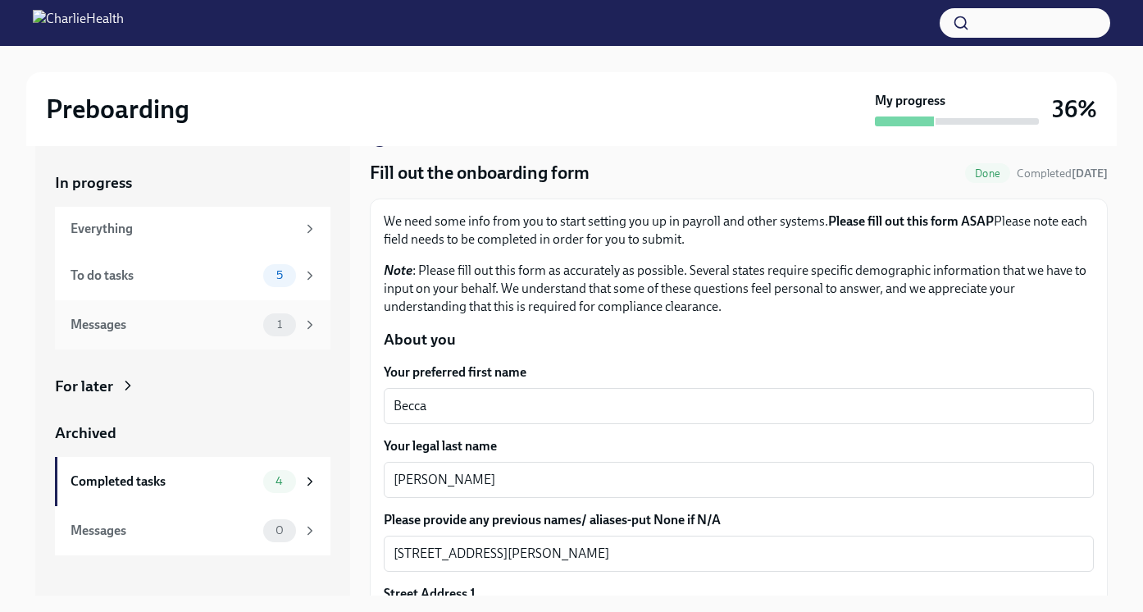
click at [191, 304] on div "Messages 1" at bounding box center [193, 324] width 276 height 49
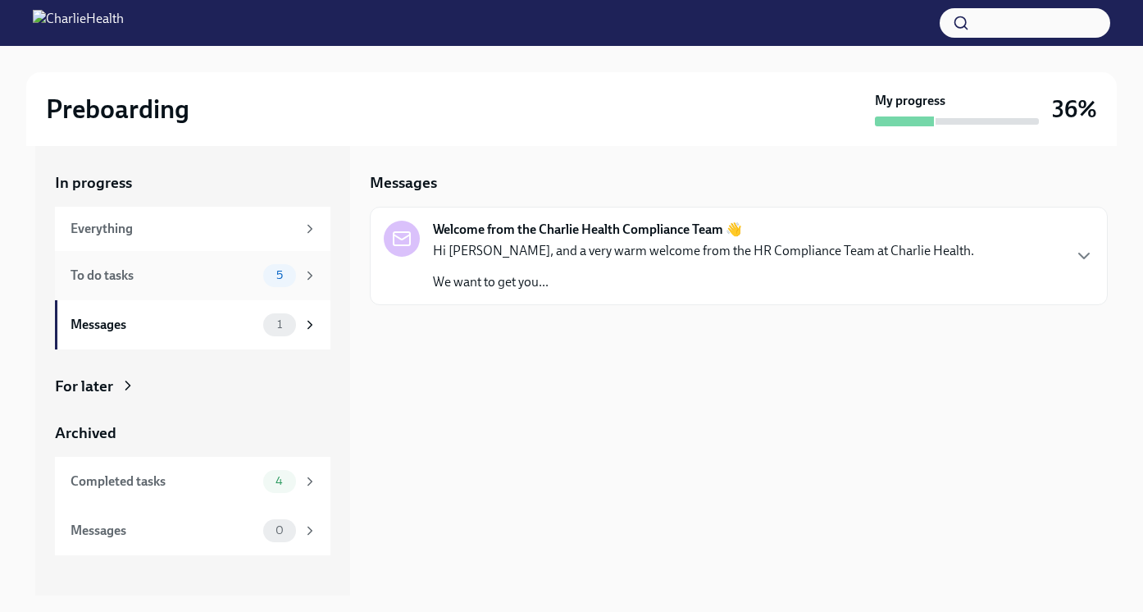
click at [205, 284] on div "To do tasks" at bounding box center [164, 276] width 186 height 18
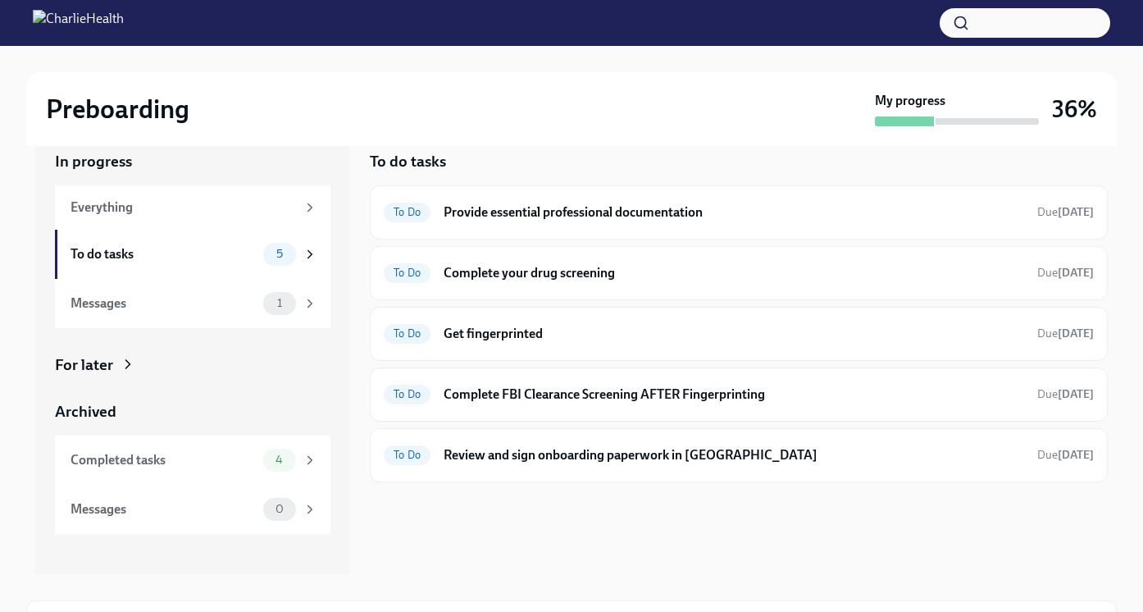
scroll to position [19, 0]
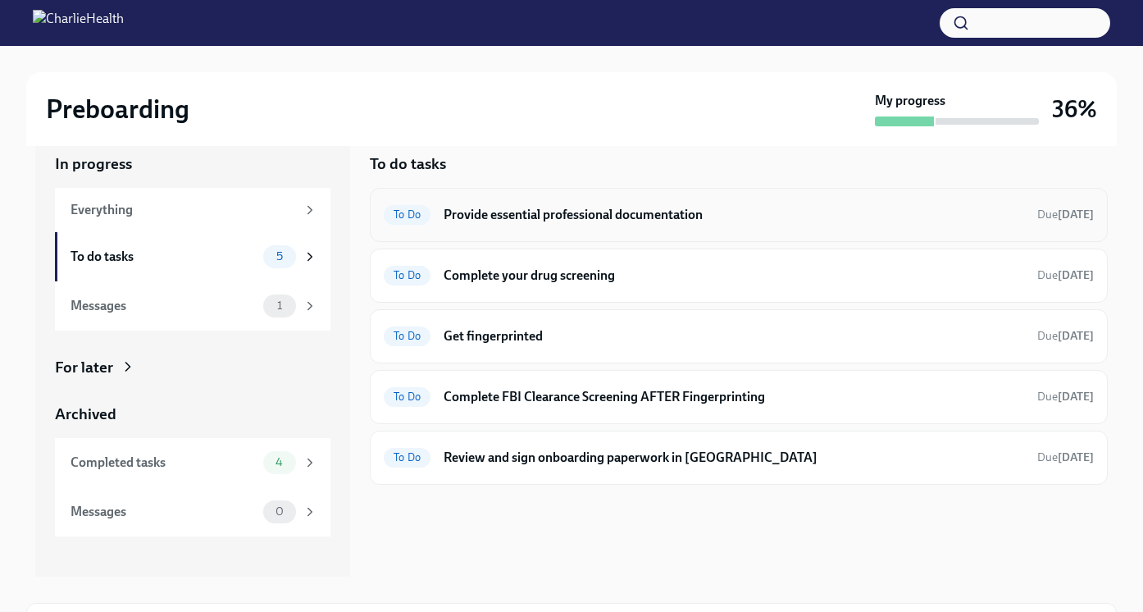
click at [755, 211] on h6 "Provide essential professional documentation" at bounding box center [734, 215] width 581 height 18
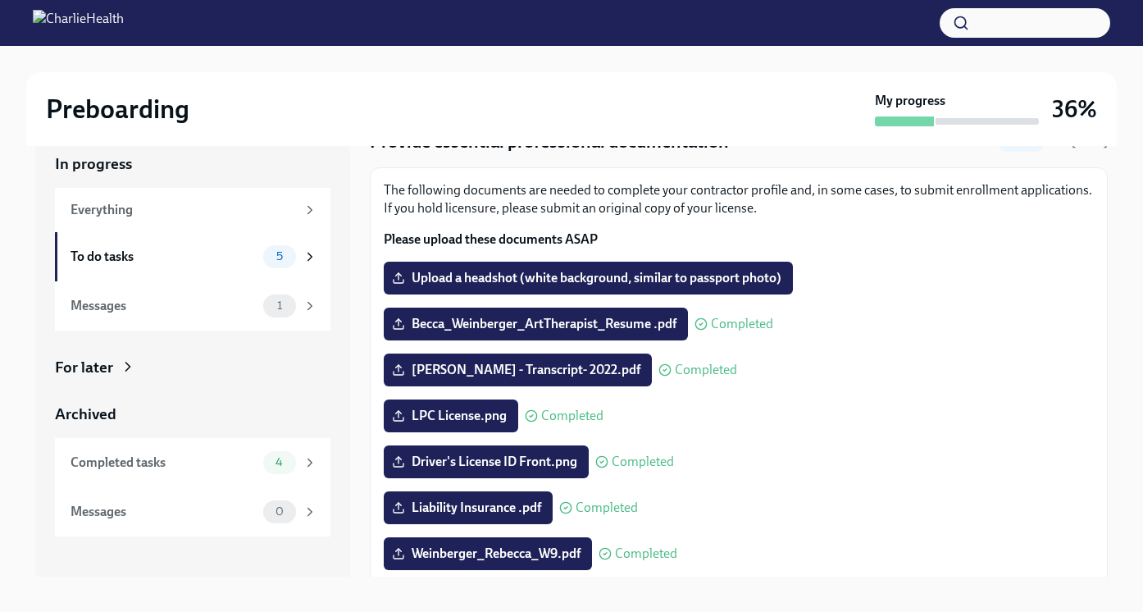
scroll to position [58, 0]
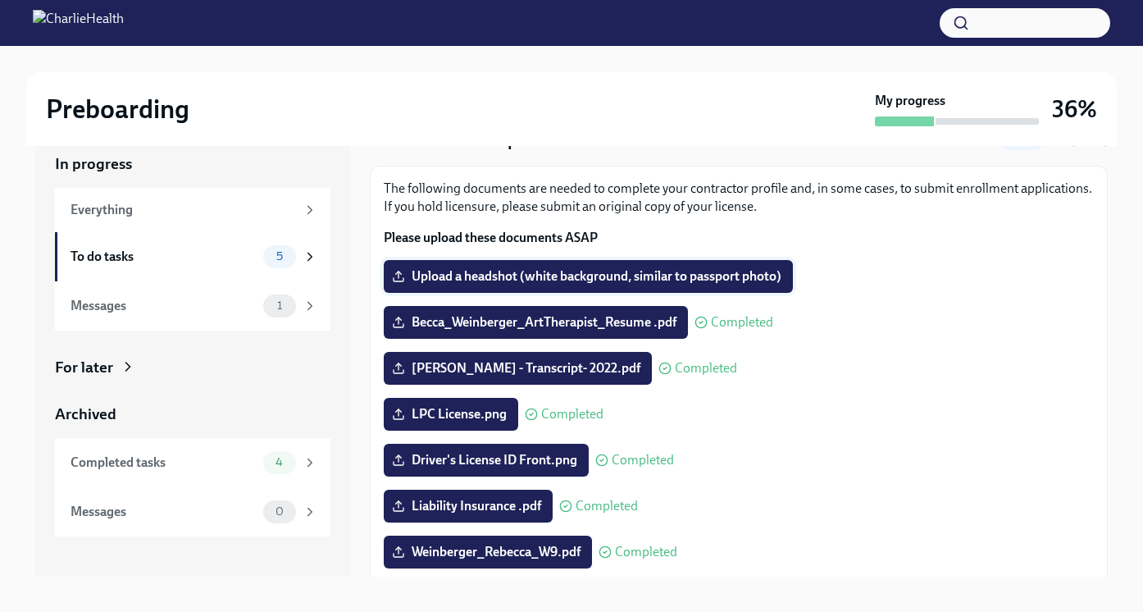
click at [715, 266] on label "Upload a headshot (white background, similar to passport photo)" at bounding box center [588, 276] width 409 height 33
click at [0, 0] on input "Upload a headshot (white background, similar to passport photo)" at bounding box center [0, 0] width 0 height 0
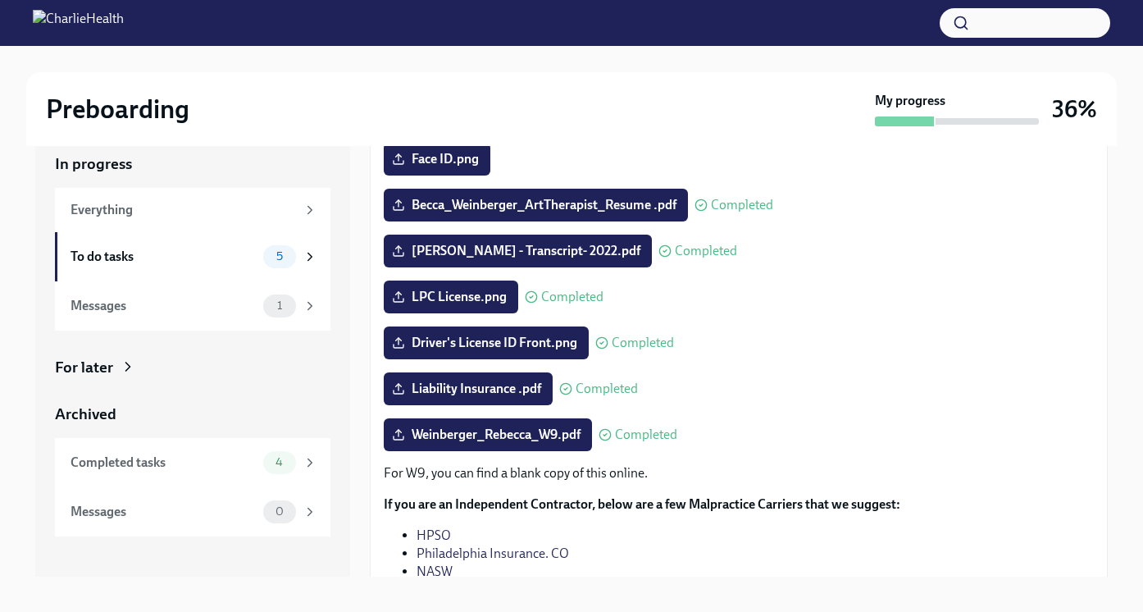
scroll to position [0, 0]
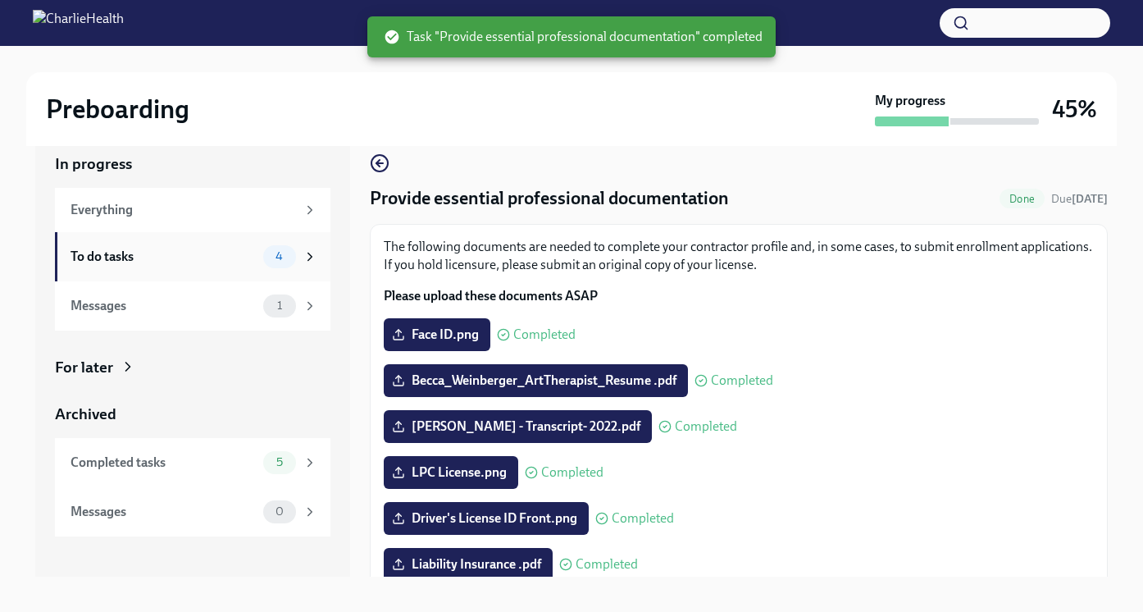
click at [216, 261] on div "To do tasks" at bounding box center [164, 257] width 186 height 18
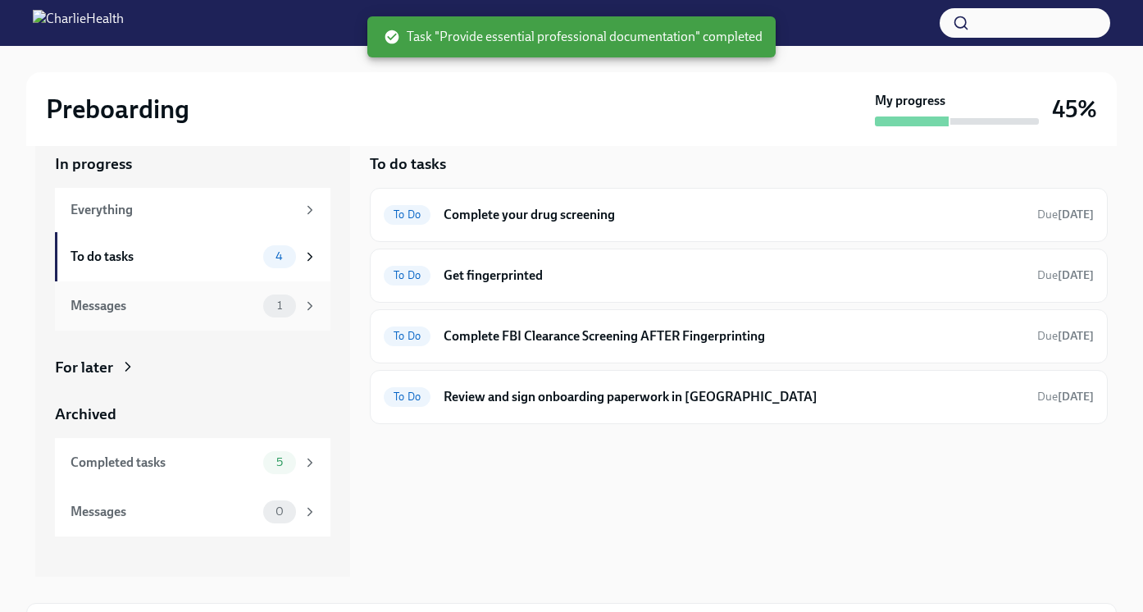
click at [226, 299] on div "Messages" at bounding box center [164, 306] width 186 height 18
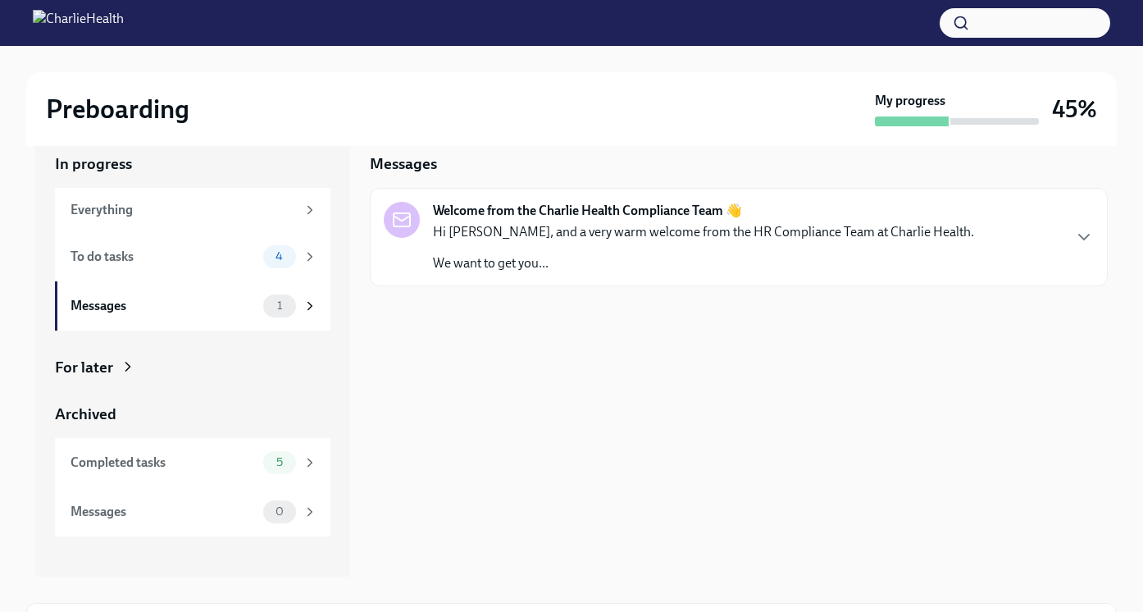
click at [545, 237] on p "Hi [PERSON_NAME], and a very warm welcome from the HR Compliance Team at Charli…" at bounding box center [703, 232] width 541 height 18
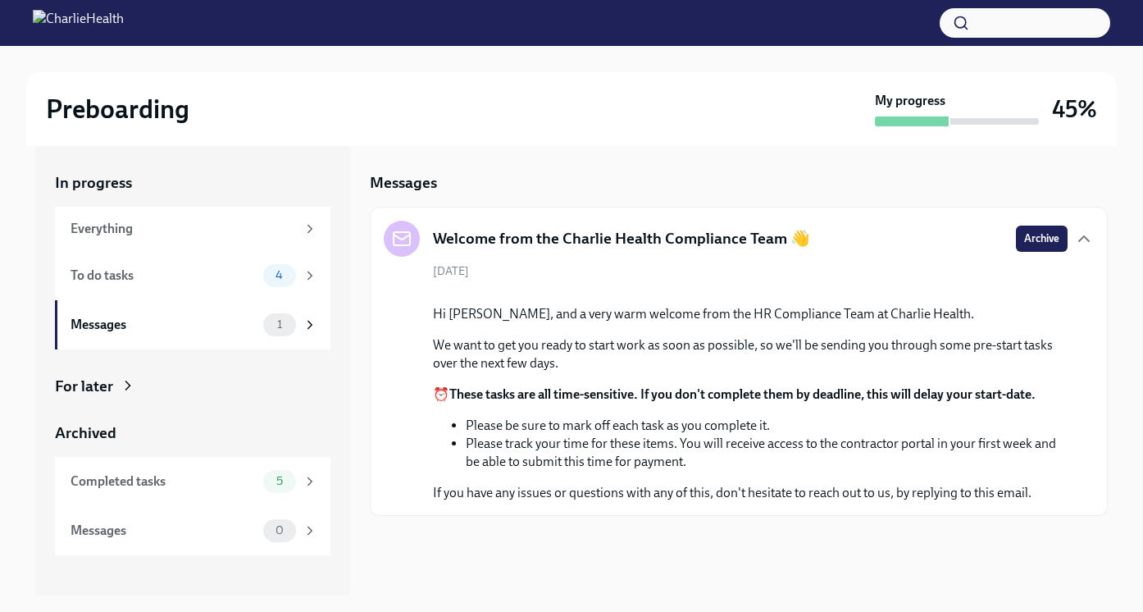
scroll to position [103, 0]
click at [261, 276] on div "To do tasks 4" at bounding box center [194, 275] width 247 height 23
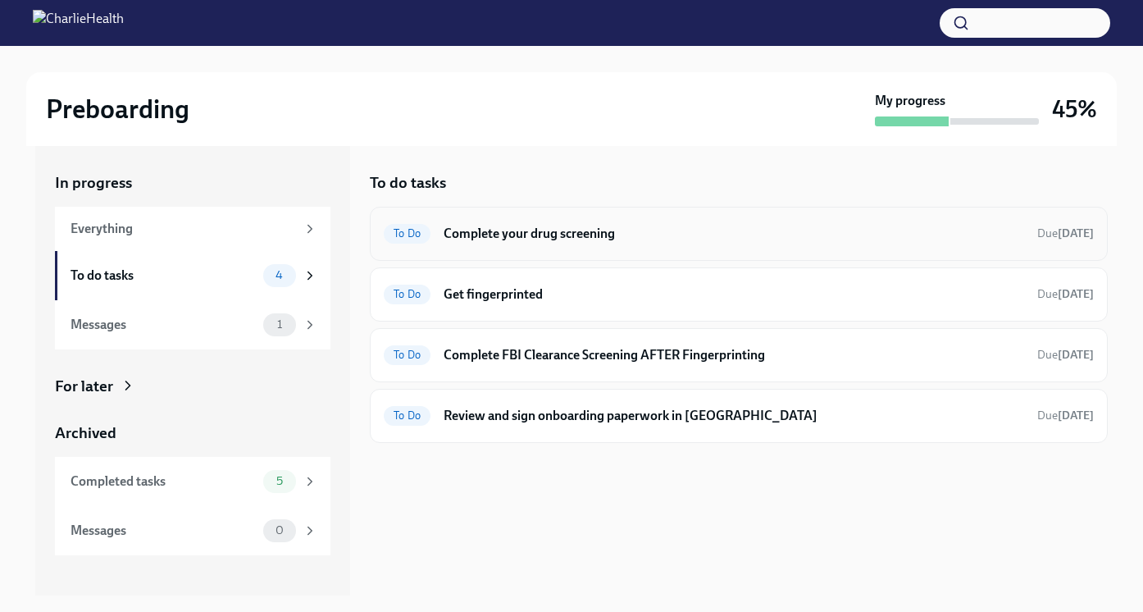
click at [529, 227] on h6 "Complete your drug screening" at bounding box center [734, 234] width 581 height 18
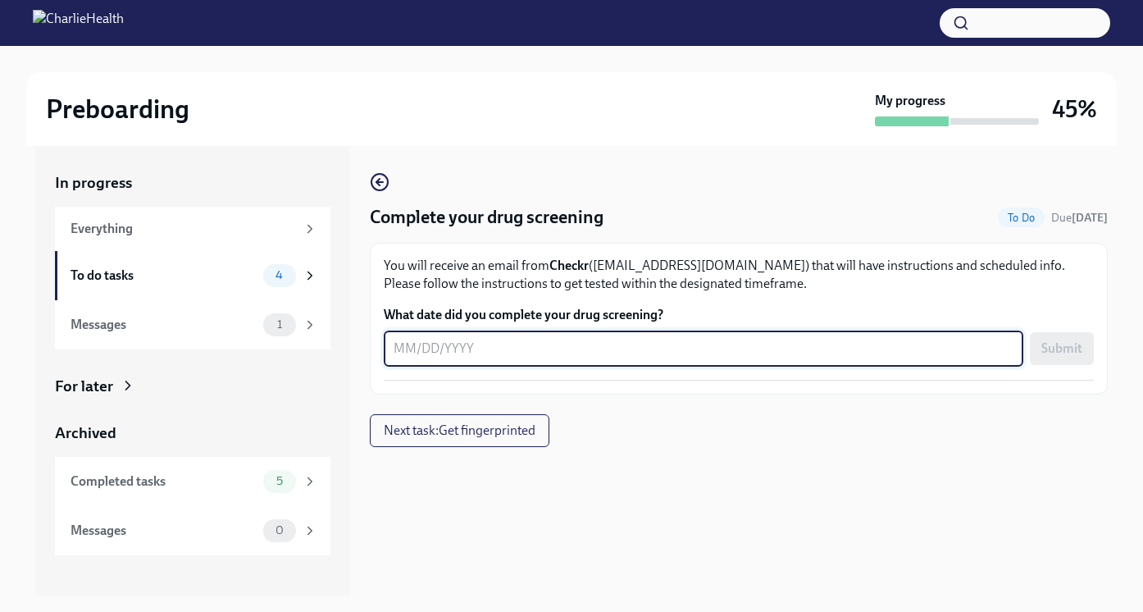
click at [459, 355] on textarea "What date did you complete your drug screening?" at bounding box center [704, 349] width 620 height 20
